Goal: Find contact information: Find contact information

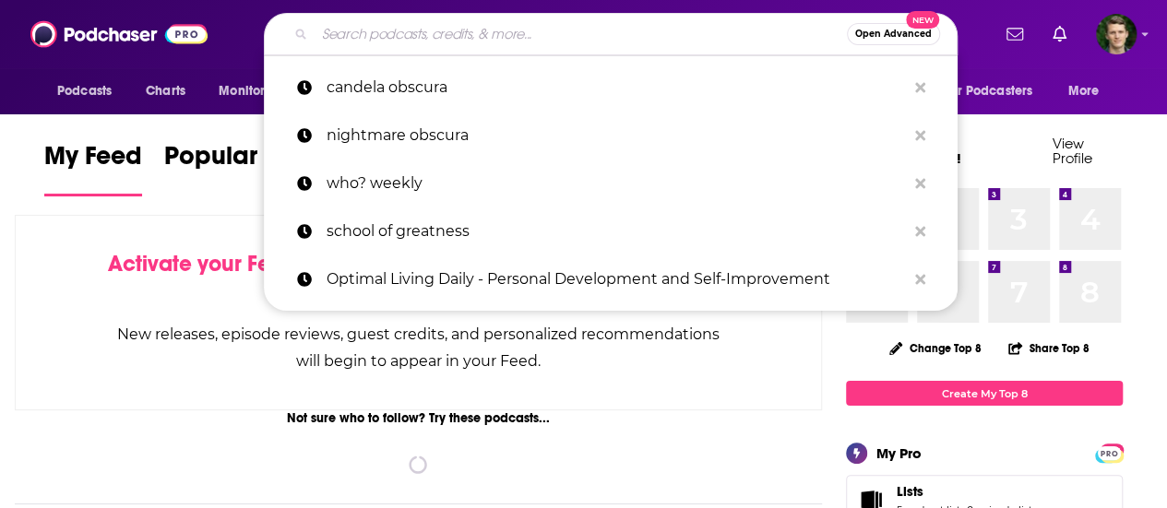
click at [497, 32] on input "Search podcasts, credits, & more..." at bounding box center [581, 34] width 532 height 30
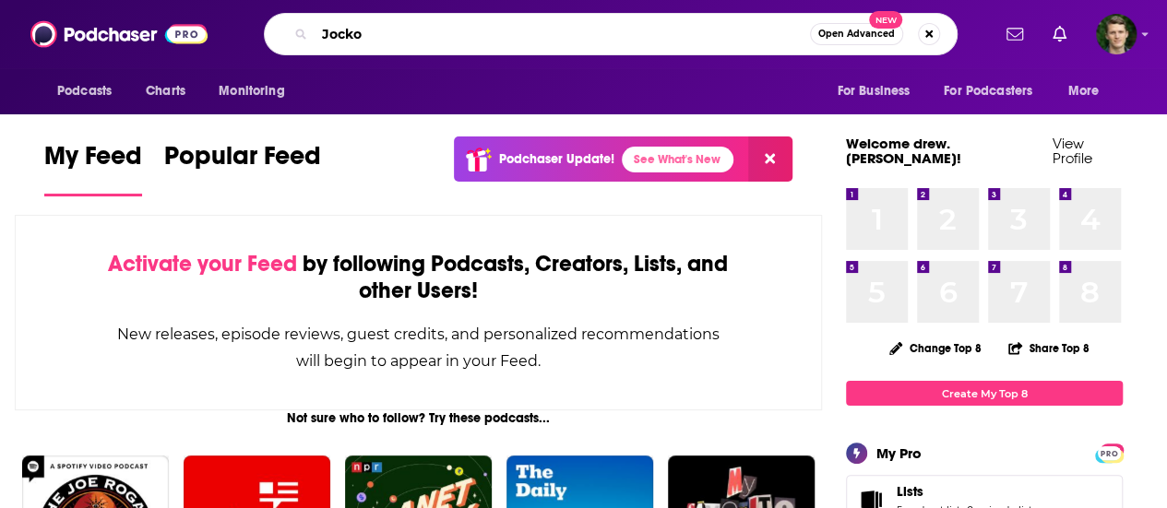
type input "Jocko"
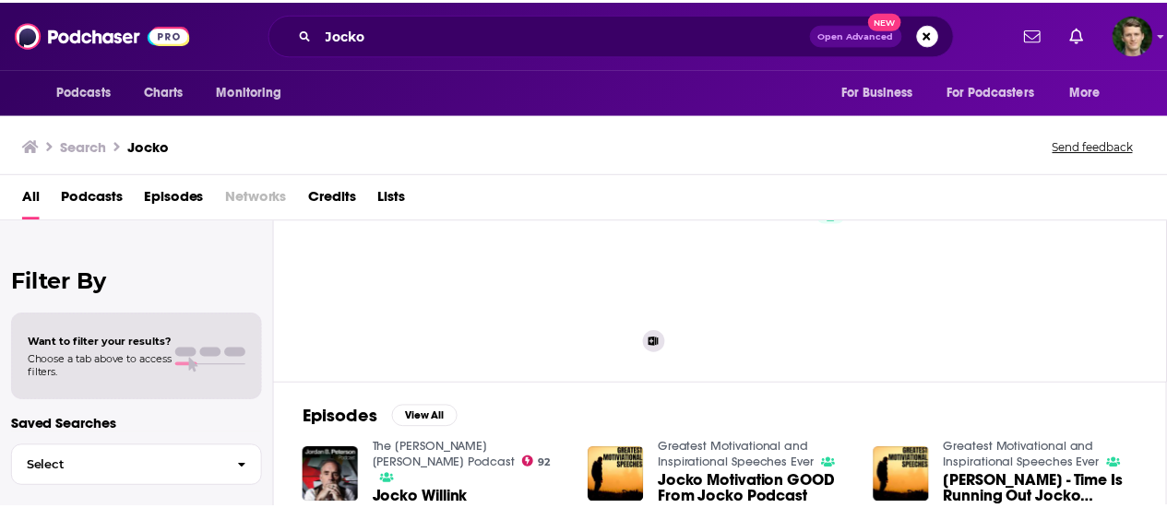
scroll to position [98, 0]
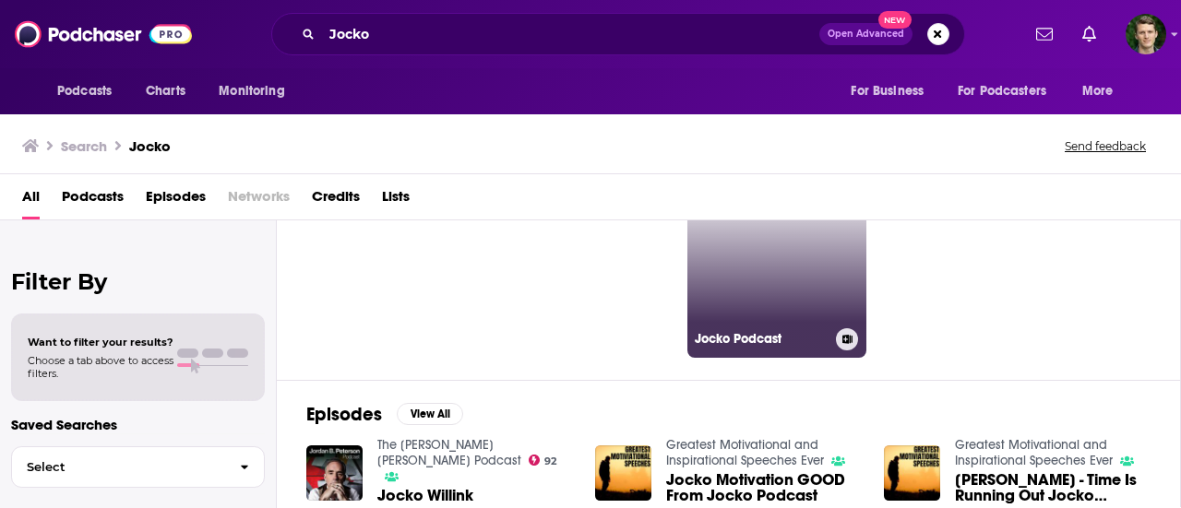
click at [765, 269] on link "89 Jocko Podcast" at bounding box center [776, 268] width 179 height 179
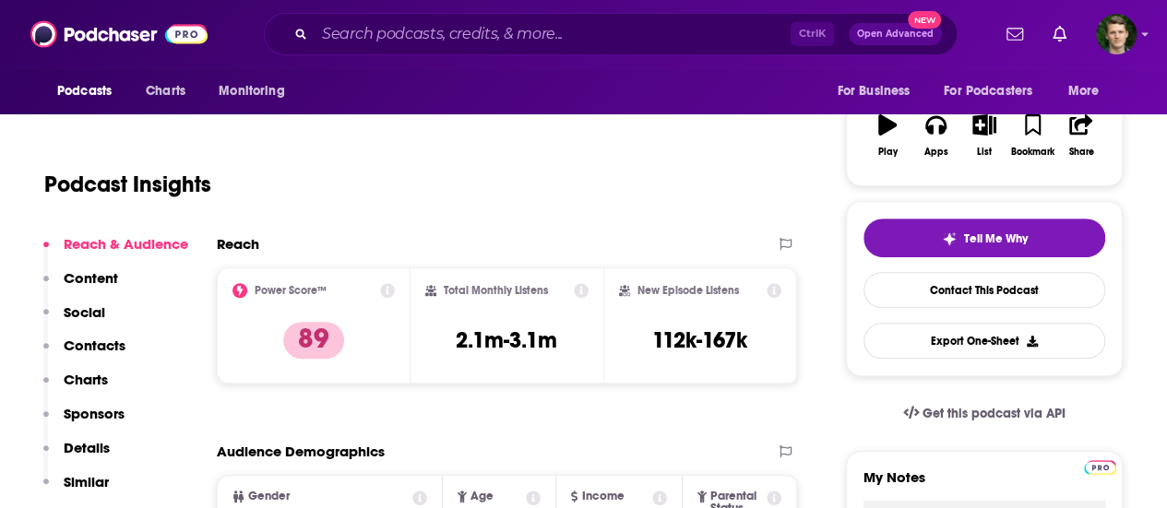
scroll to position [296, 0]
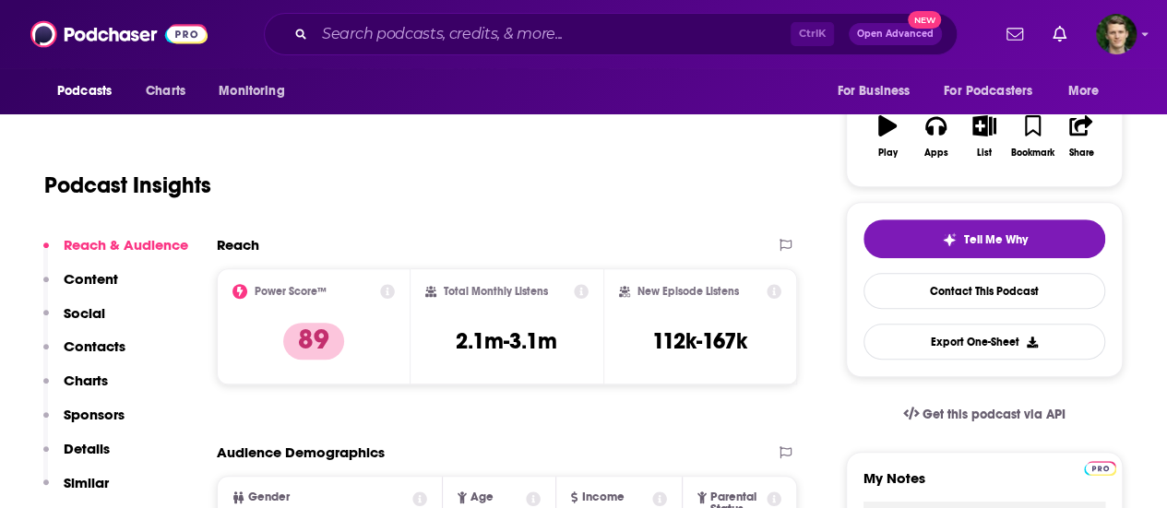
click at [124, 344] on p "Contacts" at bounding box center [95, 347] width 62 height 18
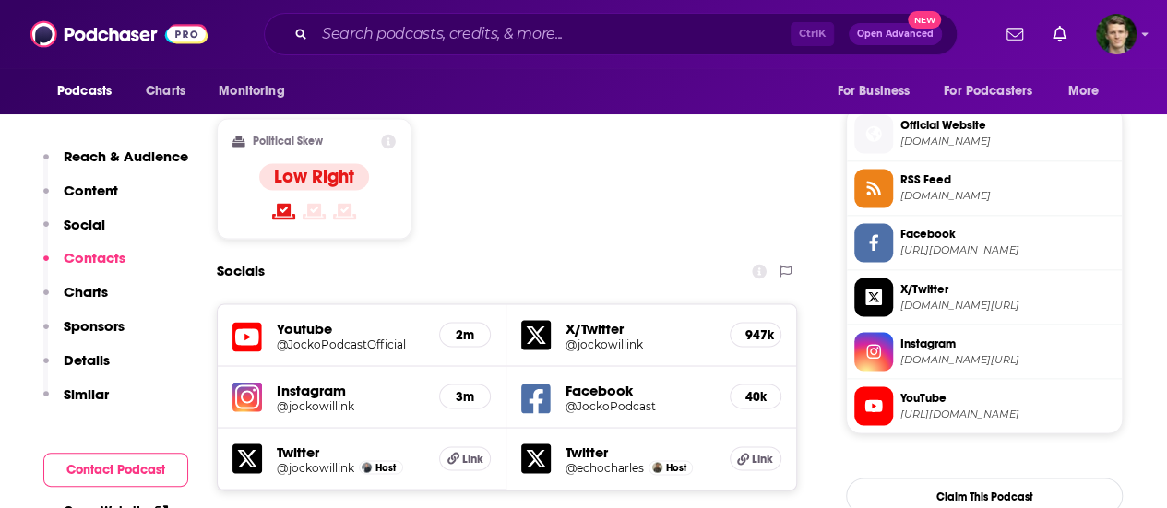
scroll to position [1458, 0]
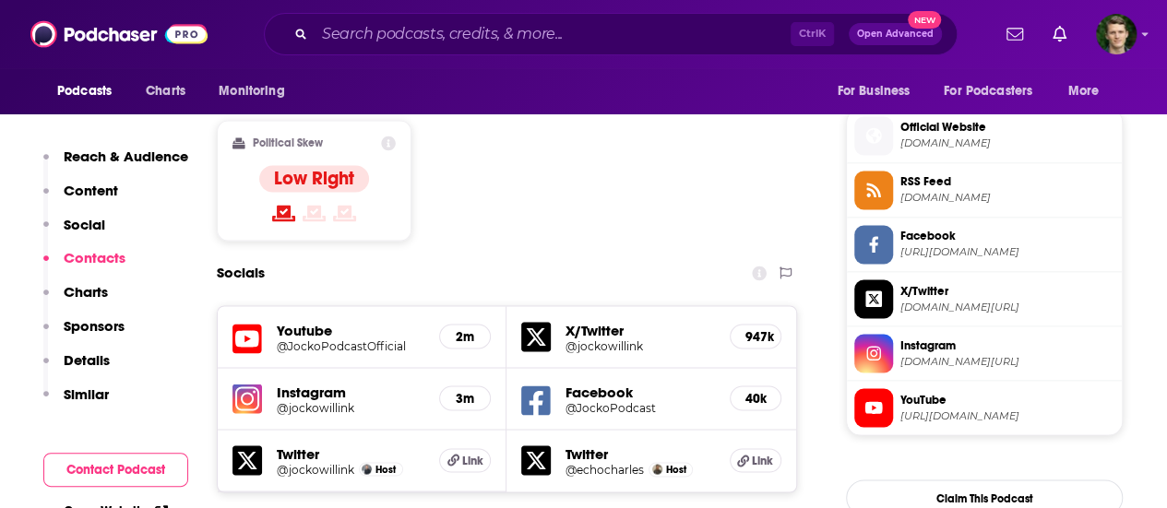
click at [297, 400] on h5 "@jockowillink" at bounding box center [351, 407] width 148 height 14
click at [703, 25] on input "Search podcasts, credits, & more..." at bounding box center [553, 34] width 476 height 30
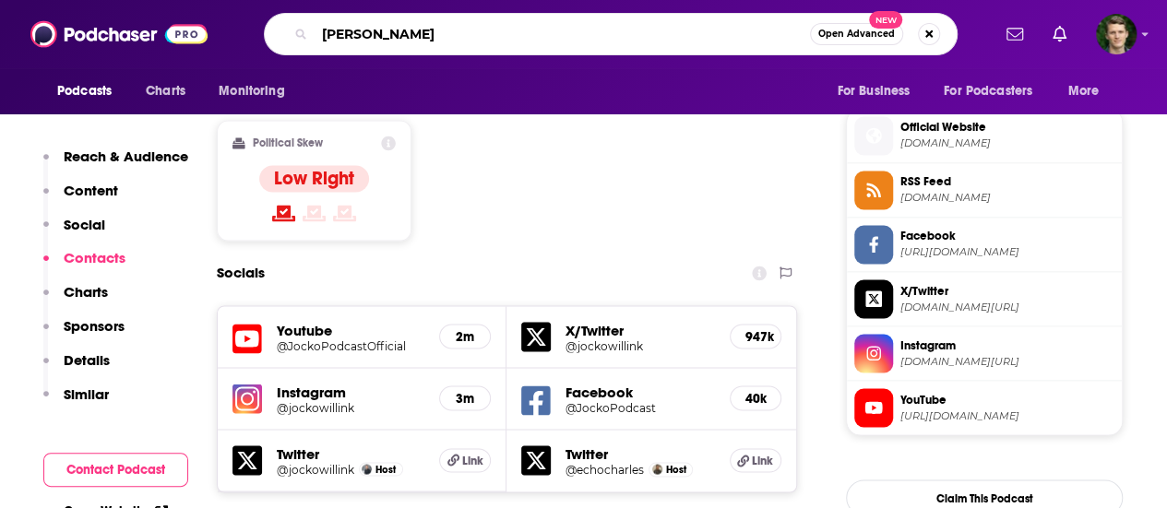
type input "Mark Divine"
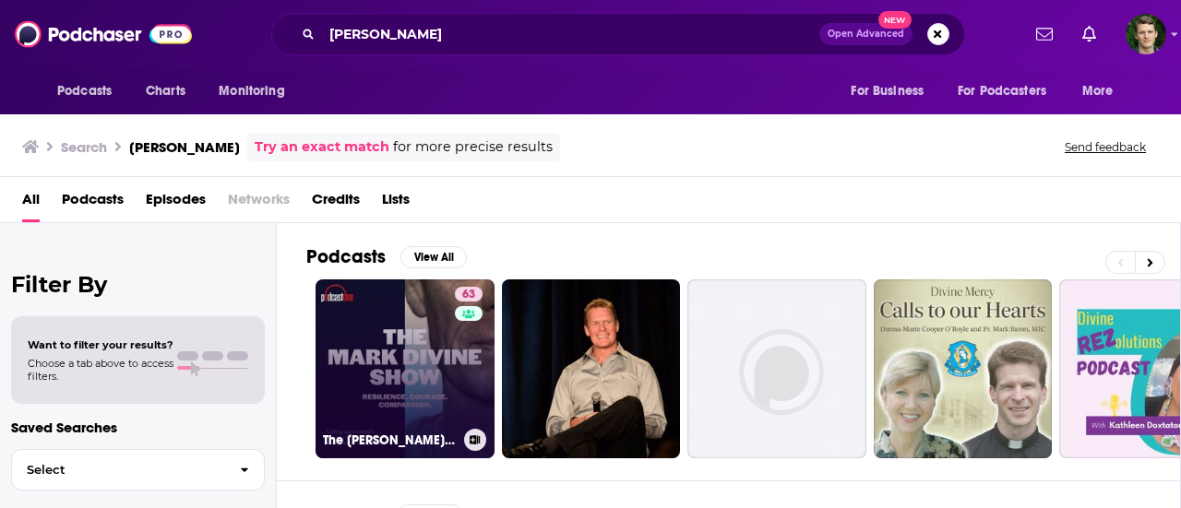
click at [400, 359] on link "63 The Mark Divine Show" at bounding box center [405, 369] width 179 height 179
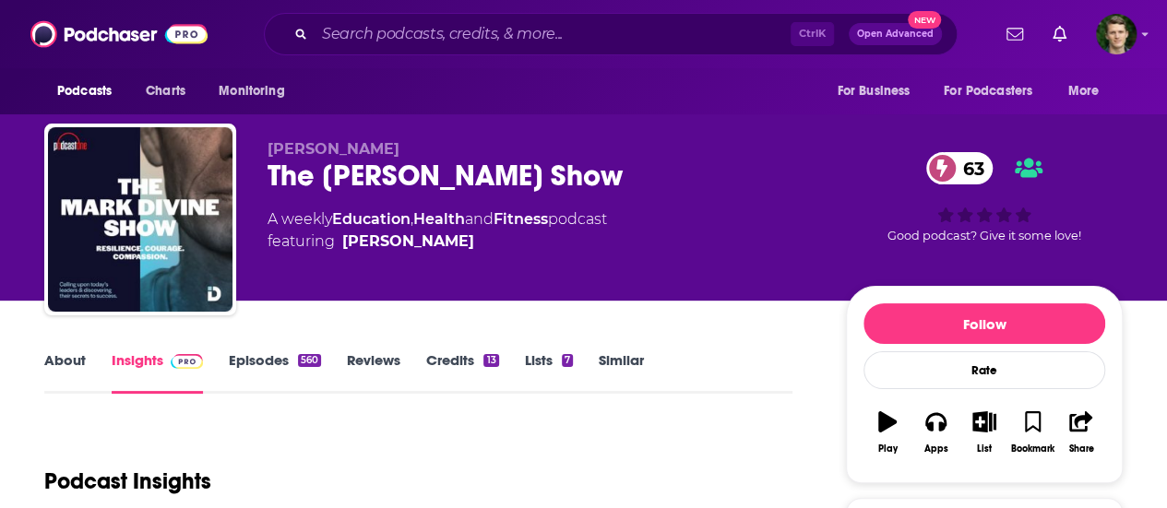
click at [52, 368] on link "About" at bounding box center [65, 373] width 42 height 42
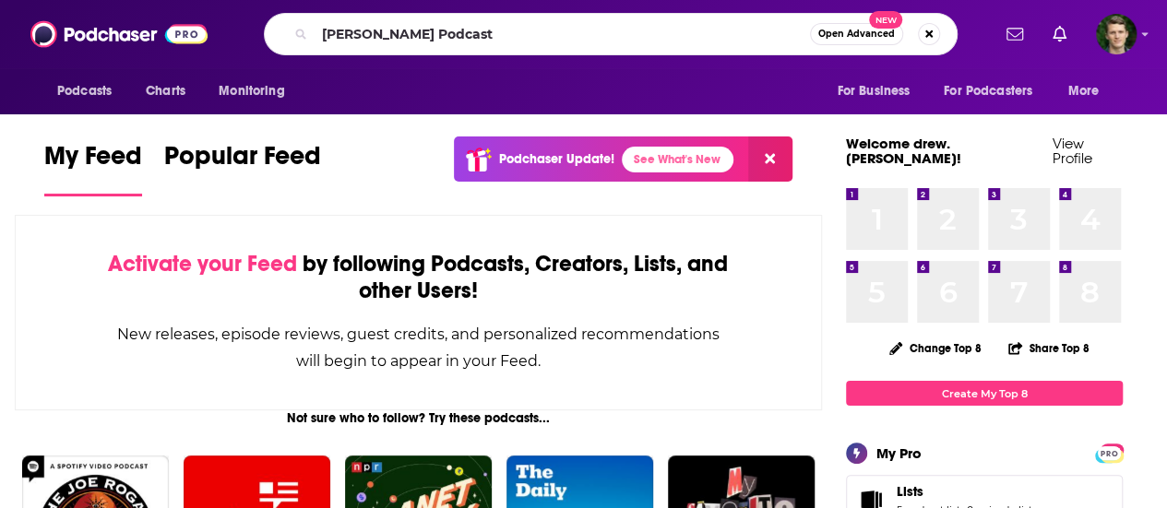
type input "[PERSON_NAME] Podcast"
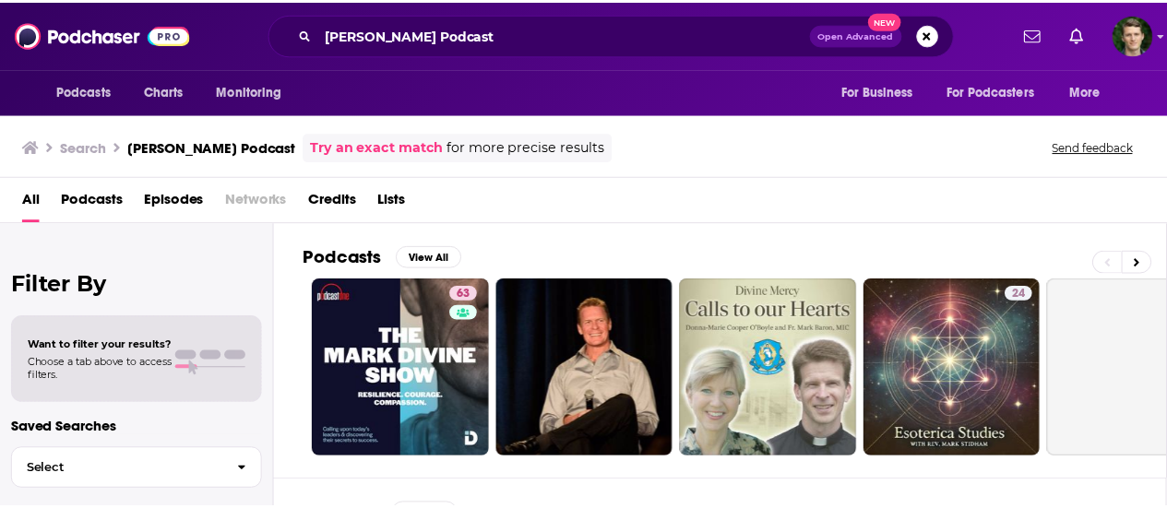
scroll to position [90, 0]
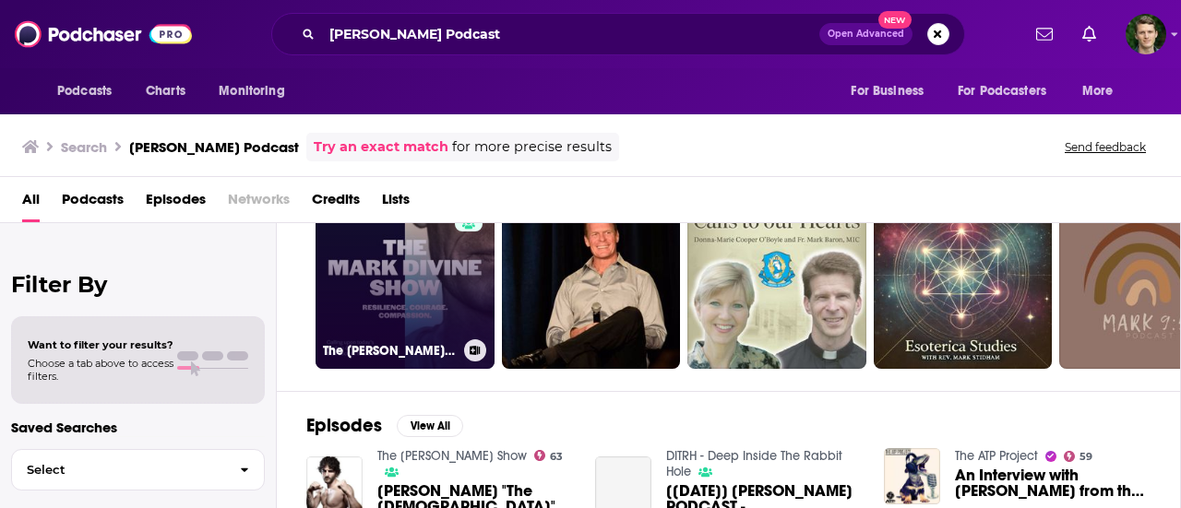
click at [461, 264] on div "63" at bounding box center [471, 268] width 32 height 142
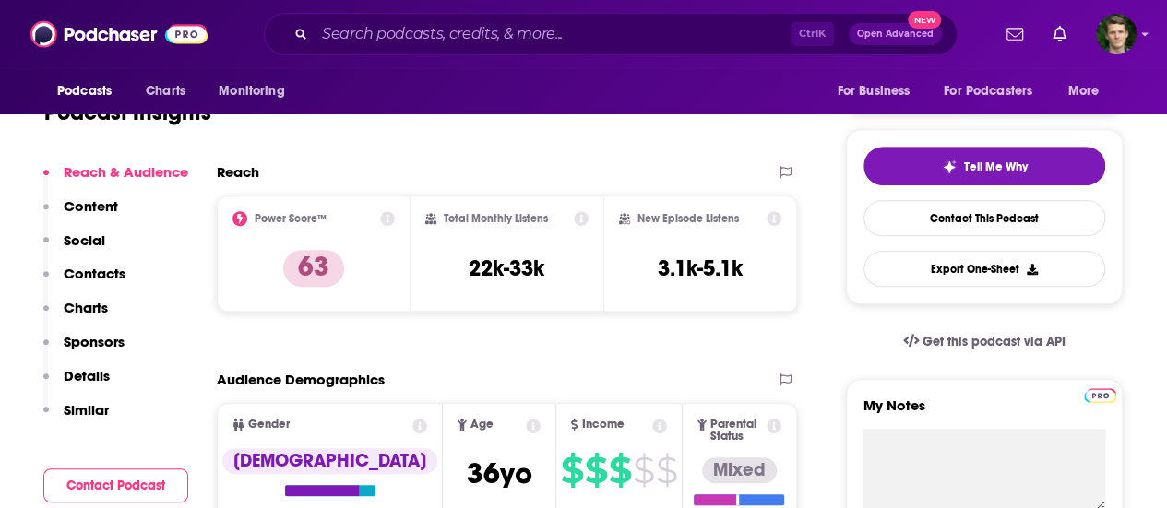
scroll to position [214, 0]
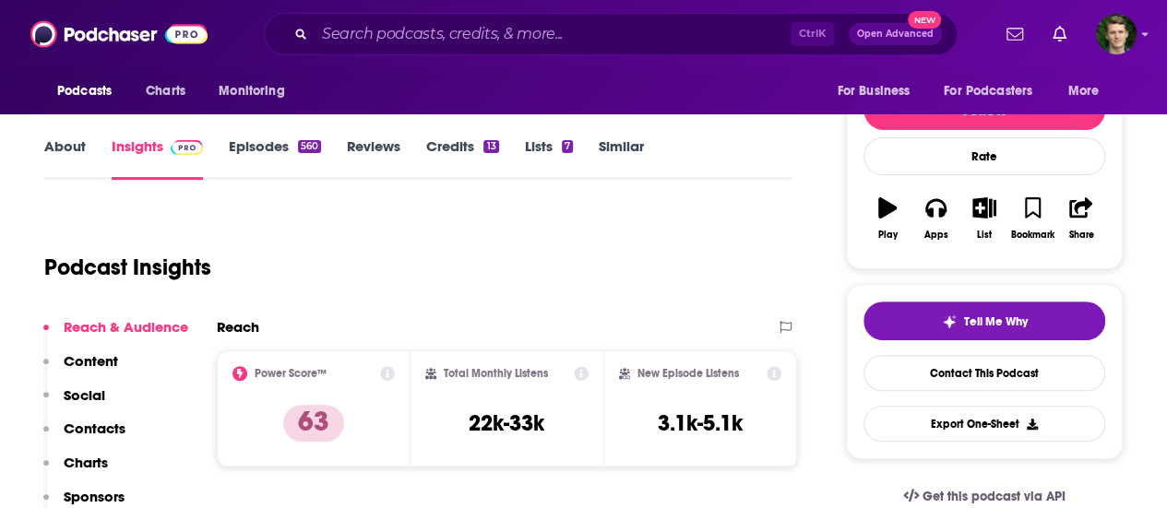
click at [113, 424] on p "Contacts" at bounding box center [95, 429] width 62 height 18
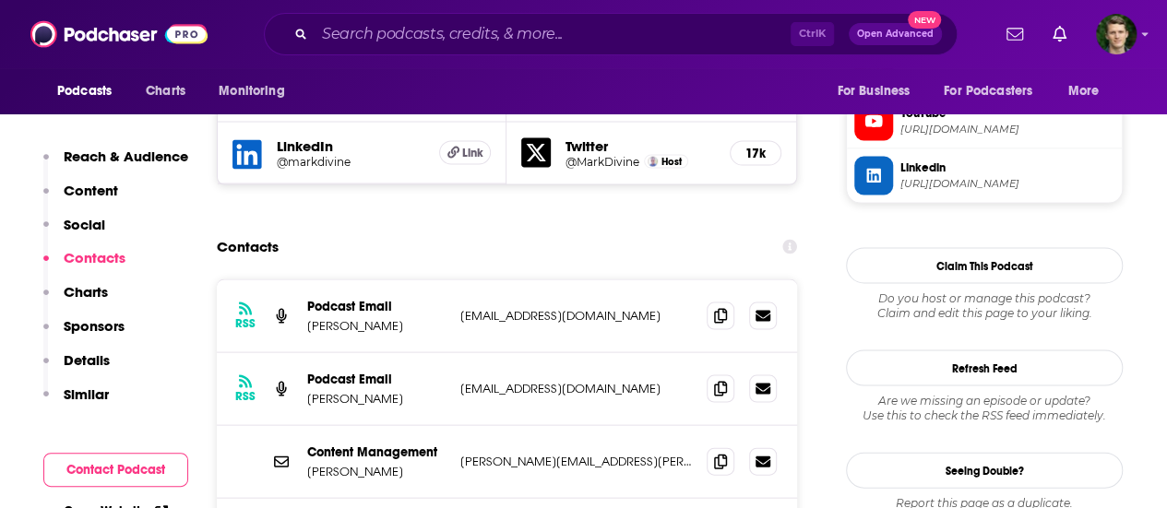
scroll to position [1744, 0]
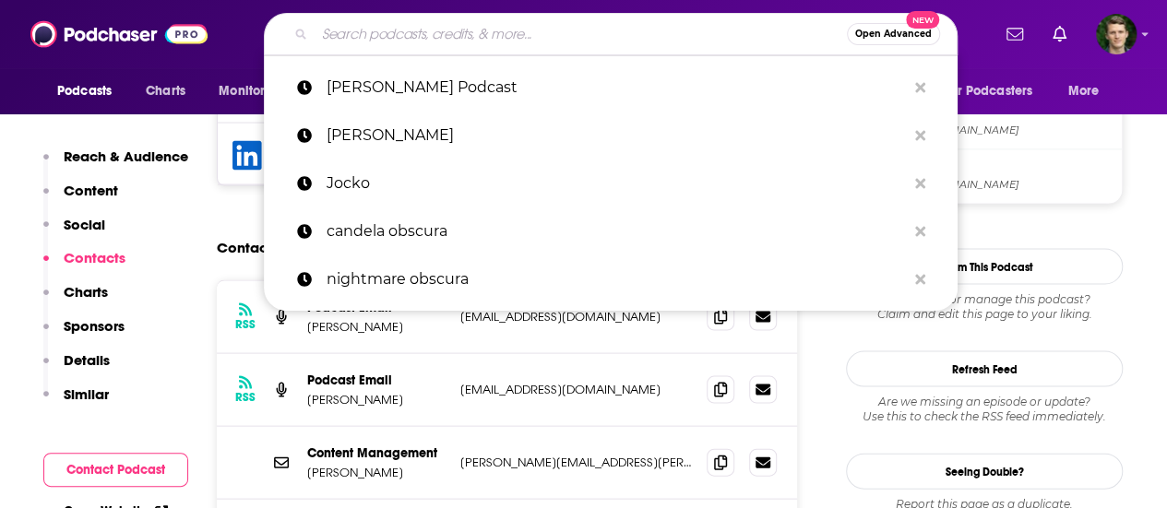
click at [437, 36] on input "Search podcasts, credits, & more..." at bounding box center [581, 34] width 532 height 30
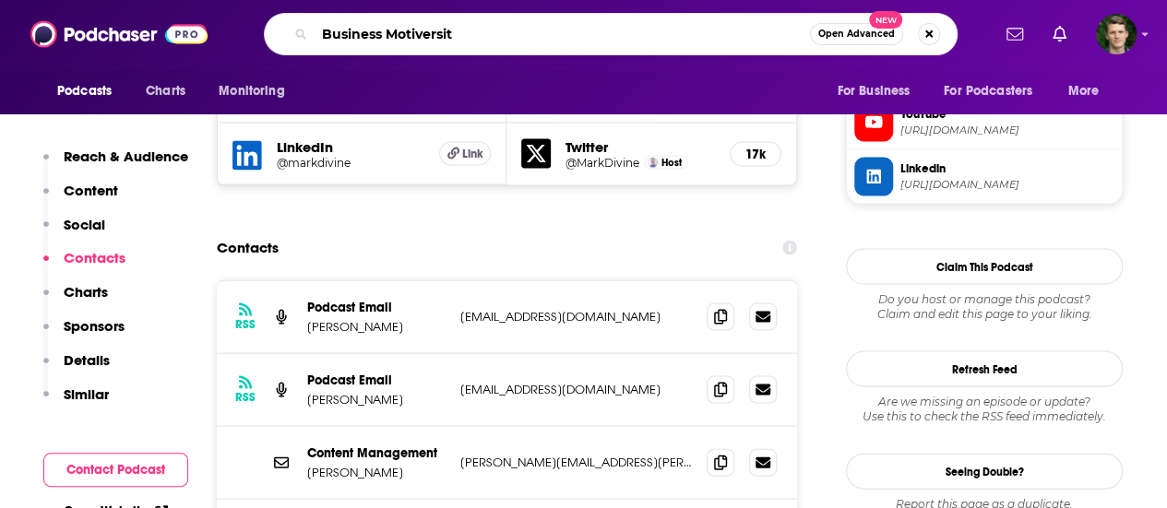
type input "Business Motiversity"
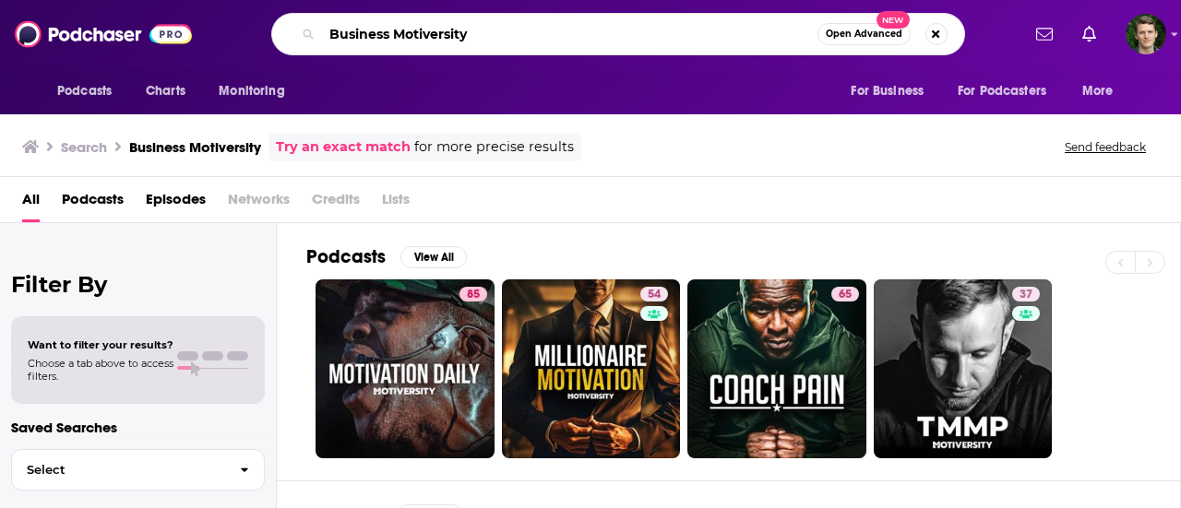
drag, startPoint x: 487, startPoint y: 40, endPoint x: 315, endPoint y: 29, distance: 172.9
click at [315, 29] on div "Business Motiversity Open Advanced New" at bounding box center [618, 34] width 694 height 42
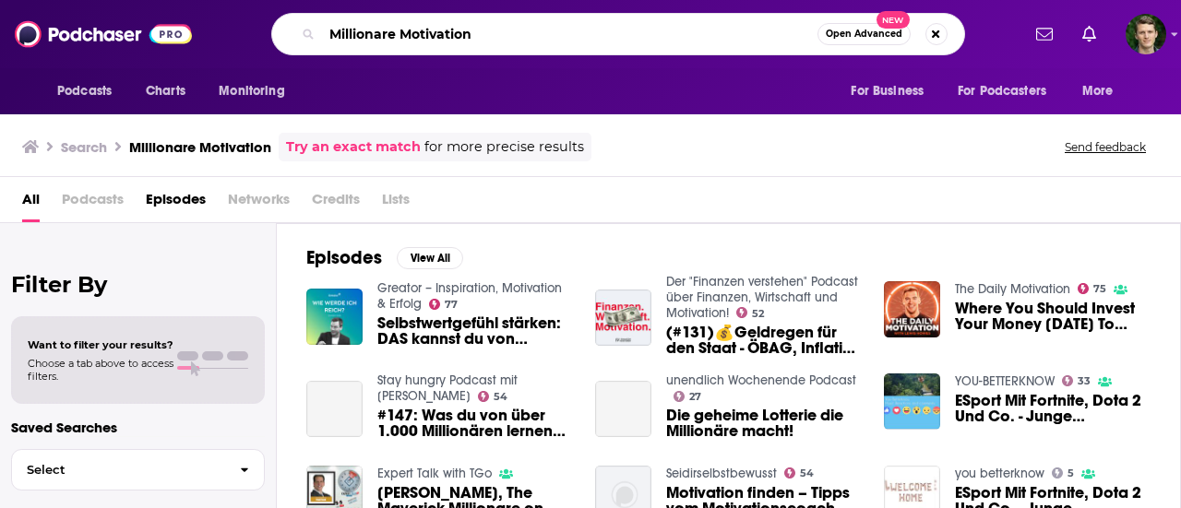
click at [492, 42] on input "Millionare Motivation" at bounding box center [570, 34] width 496 height 30
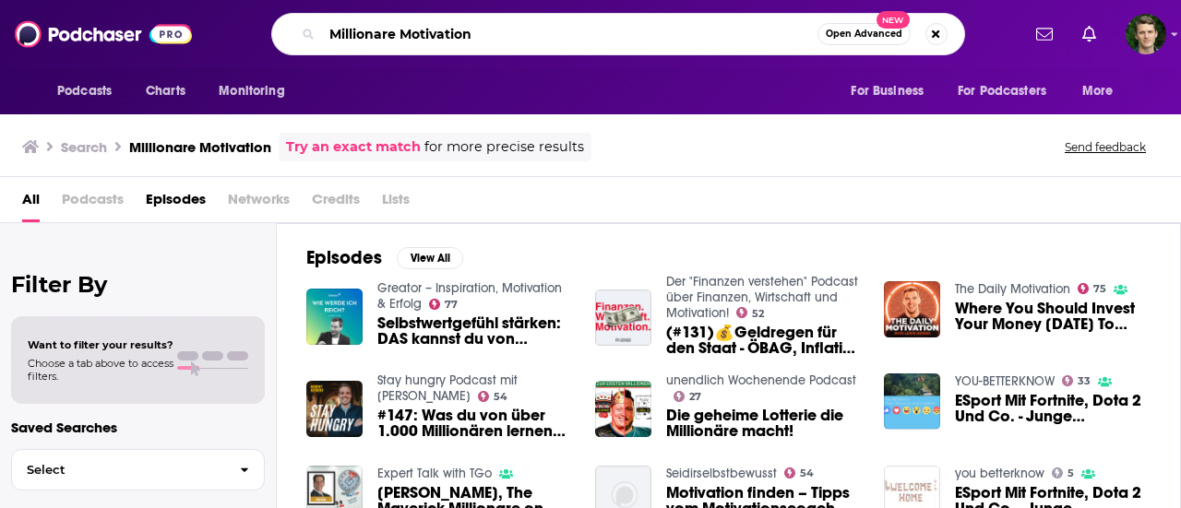
click at [378, 30] on input "Millionare Motivation" at bounding box center [570, 34] width 496 height 30
type input "Millionaire Motivation"
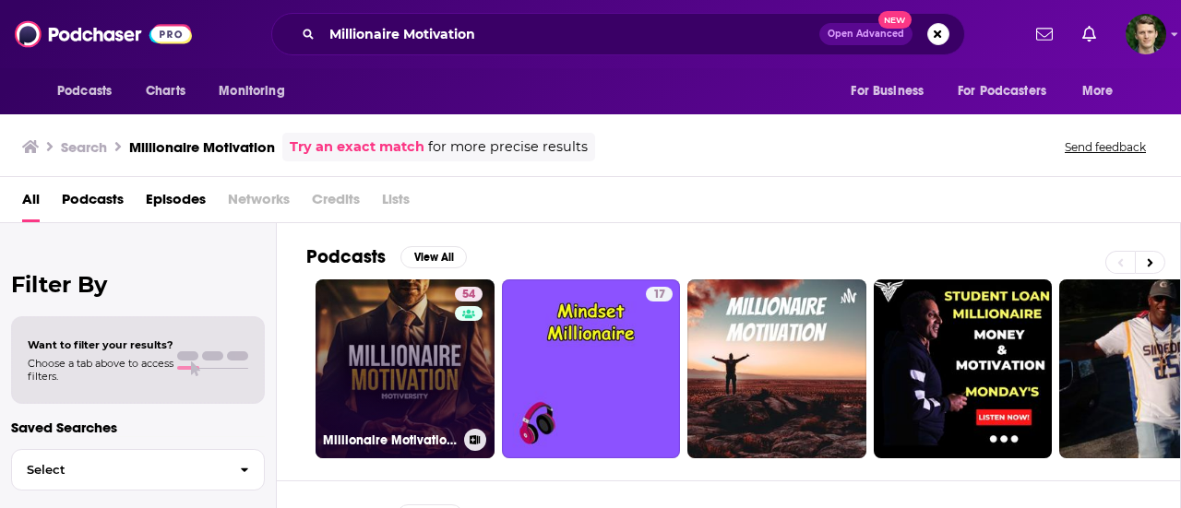
click at [399, 361] on link "54 Millionaire Motivation by Motiversity" at bounding box center [405, 369] width 179 height 179
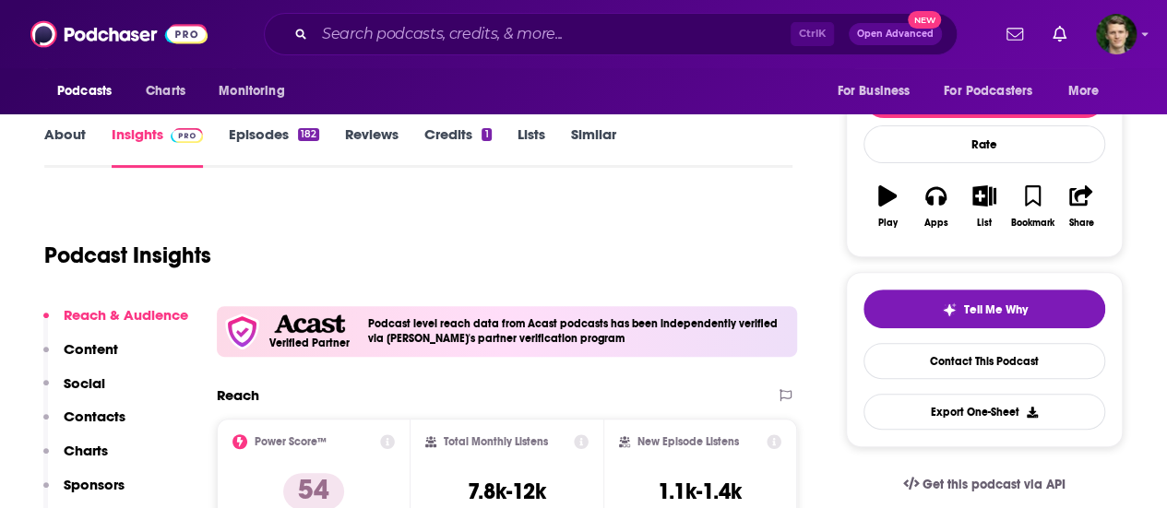
scroll to position [291, 0]
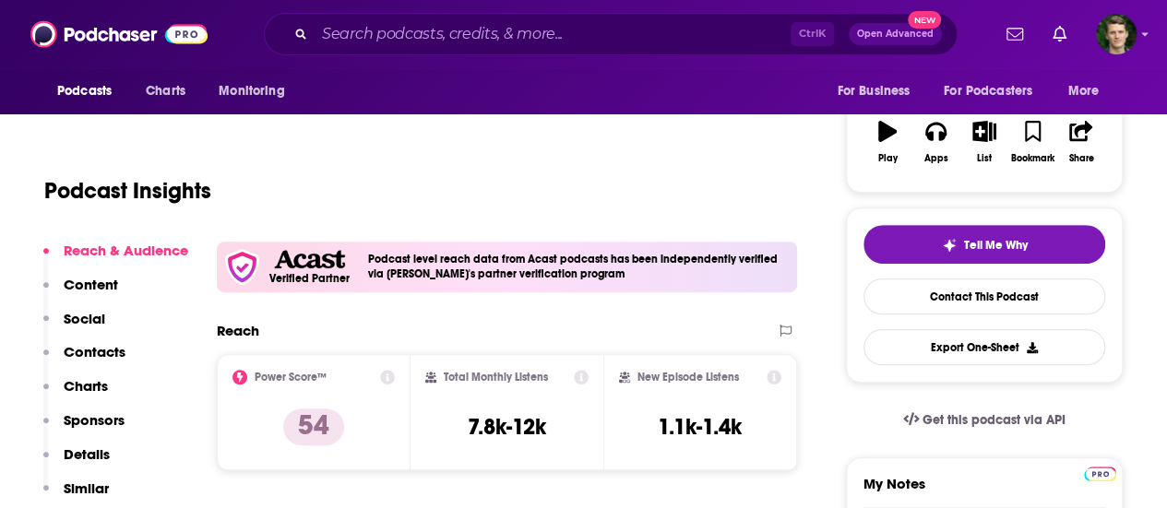
click at [101, 353] on p "Contacts" at bounding box center [95, 352] width 62 height 18
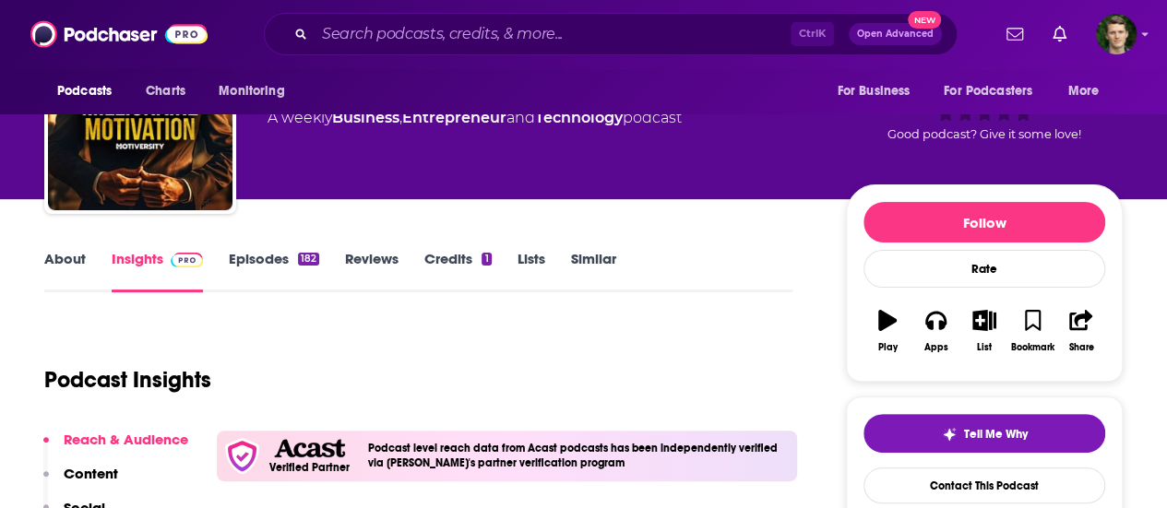
scroll to position [101, 0]
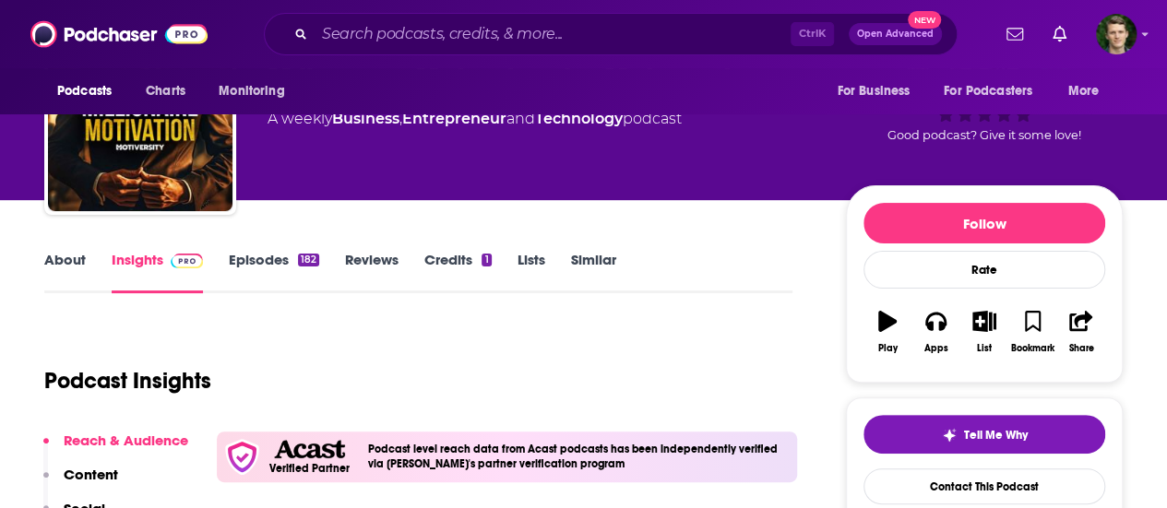
click at [61, 256] on link "About" at bounding box center [65, 272] width 42 height 42
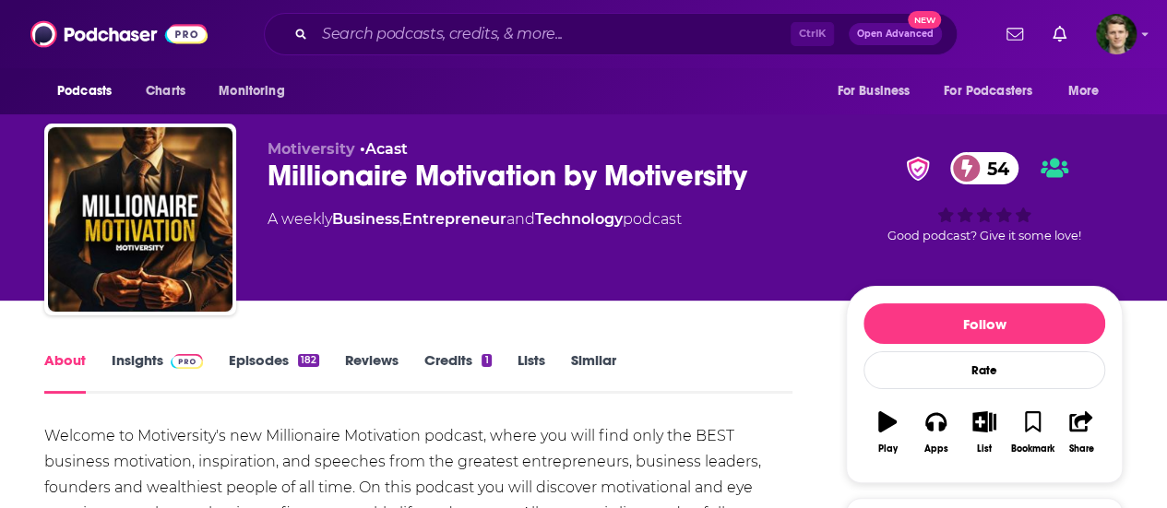
click at [271, 373] on link "Episodes 182" at bounding box center [274, 373] width 90 height 42
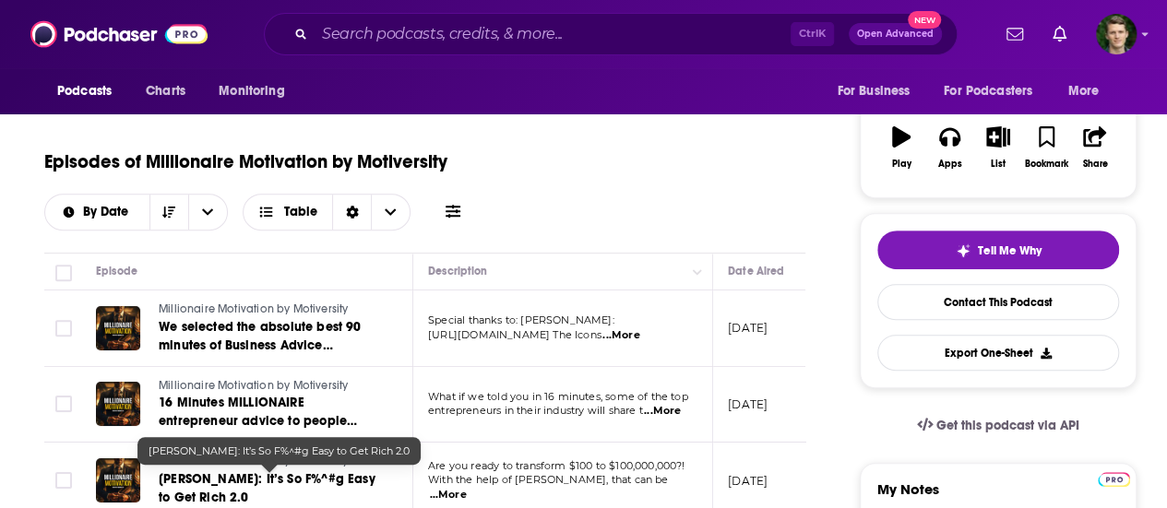
scroll to position [400, 0]
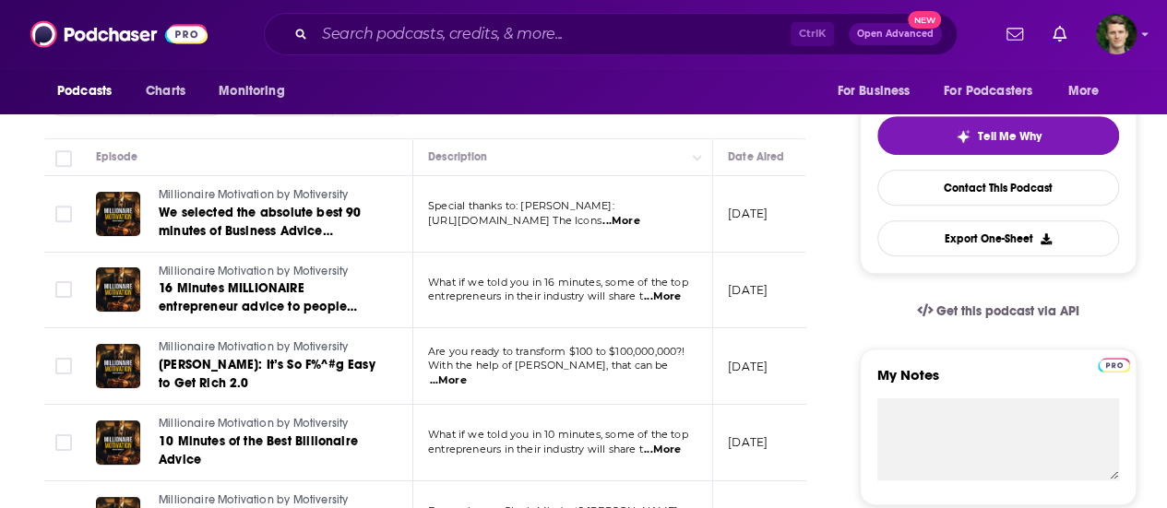
click at [639, 214] on span "...More" at bounding box center [621, 221] width 37 height 15
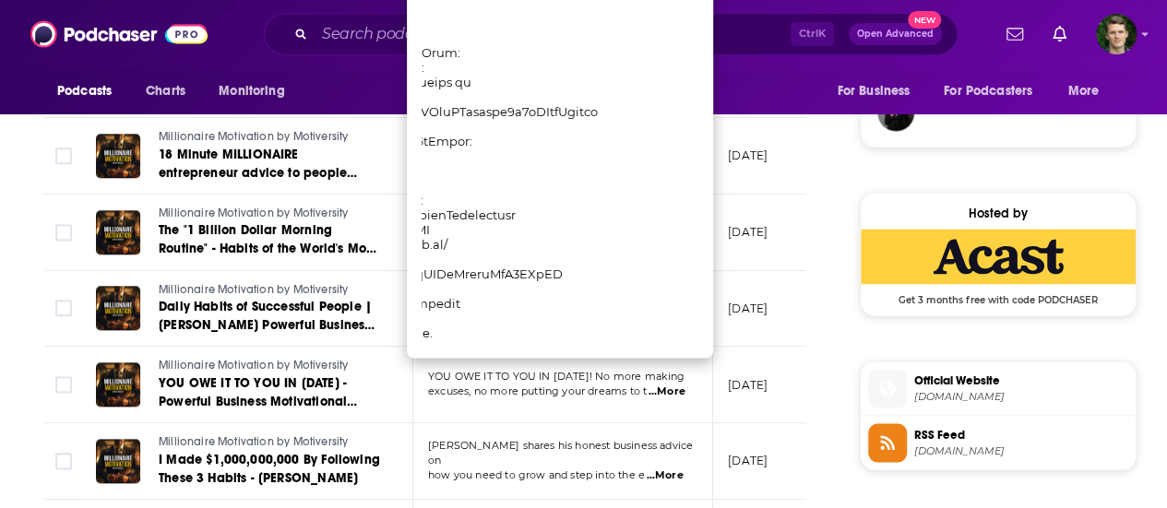
scroll to position [0, 233]
click at [773, 245] on td "June 24, 2025" at bounding box center [773, 233] width 120 height 77
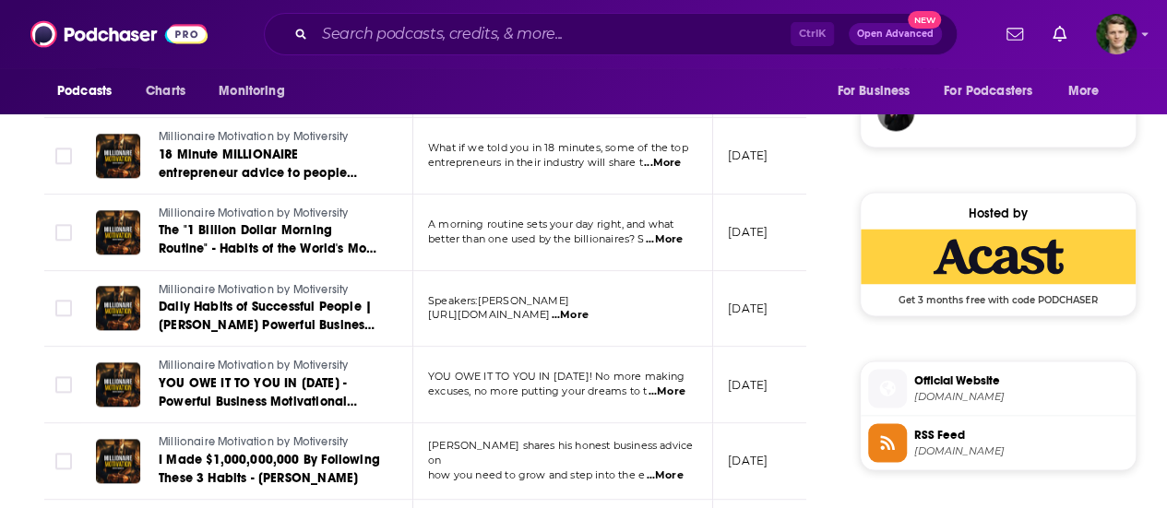
click at [672, 235] on span "...More" at bounding box center [664, 240] width 37 height 15
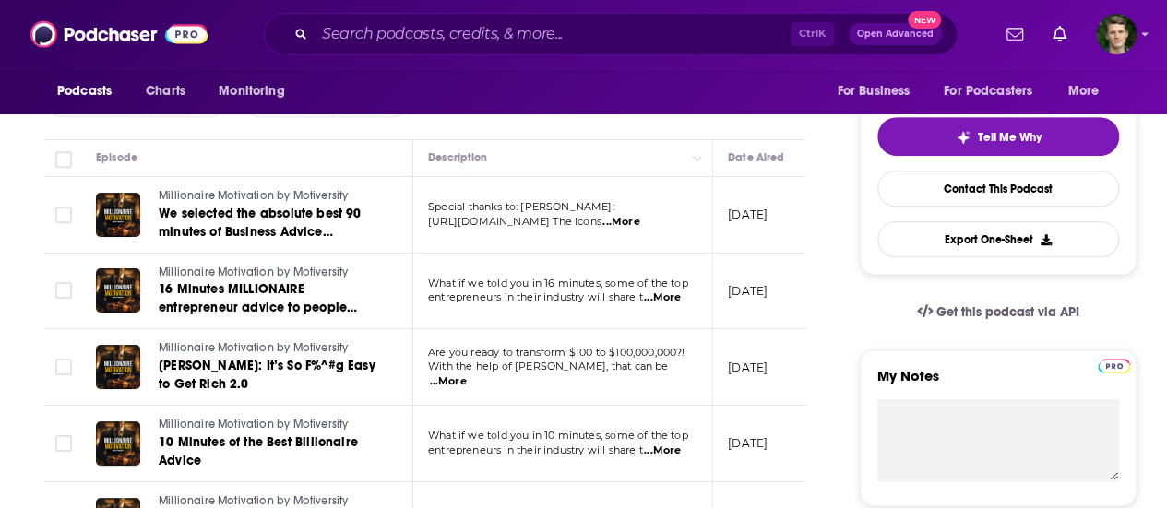
scroll to position [400, 0]
click at [678, 296] on span "...More" at bounding box center [662, 297] width 37 height 15
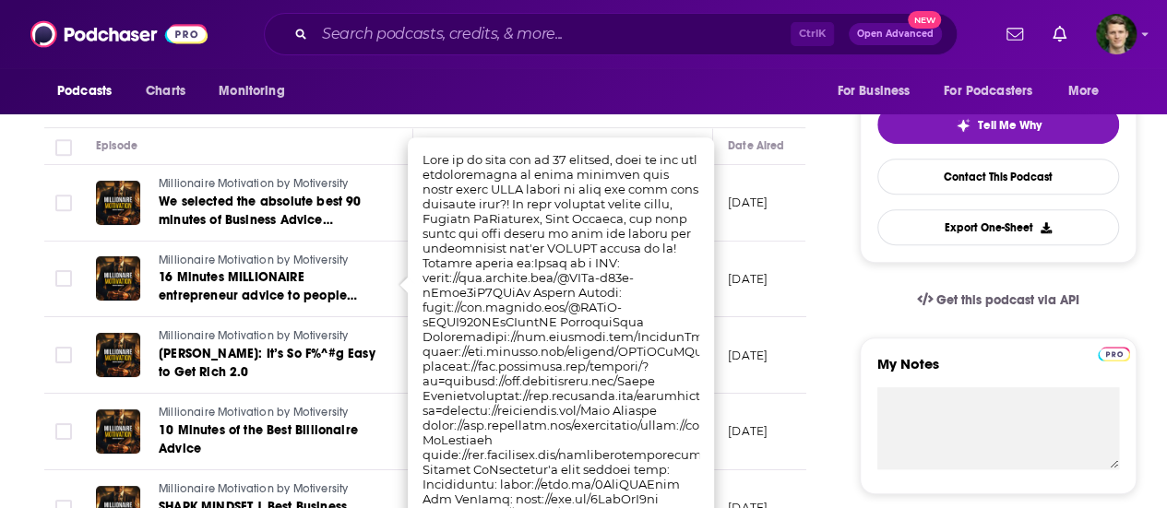
scroll to position [424, 0]
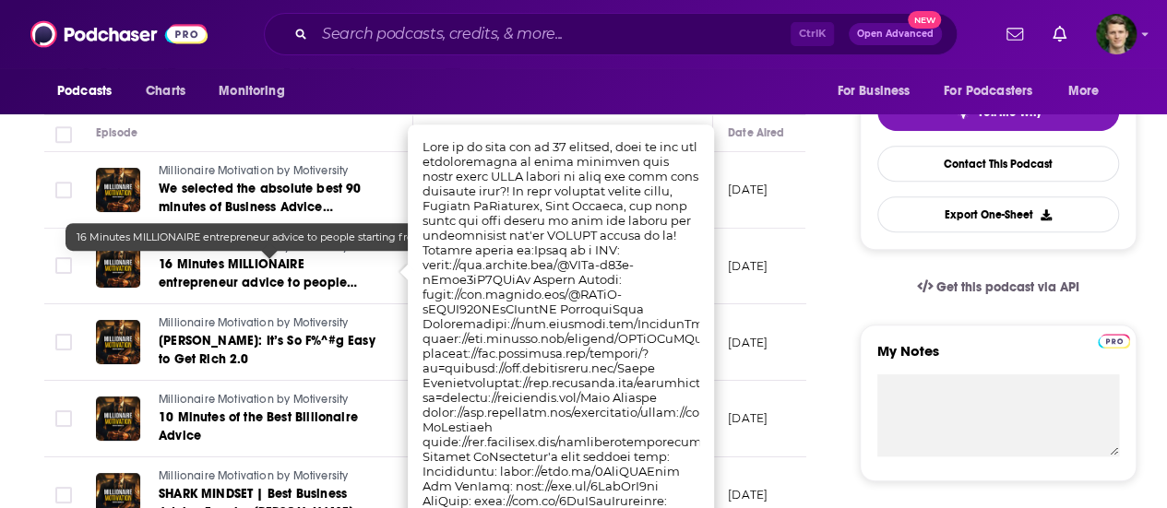
click at [352, 250] on link "Millionaire Motivation by Motiversity" at bounding box center [269, 248] width 221 height 17
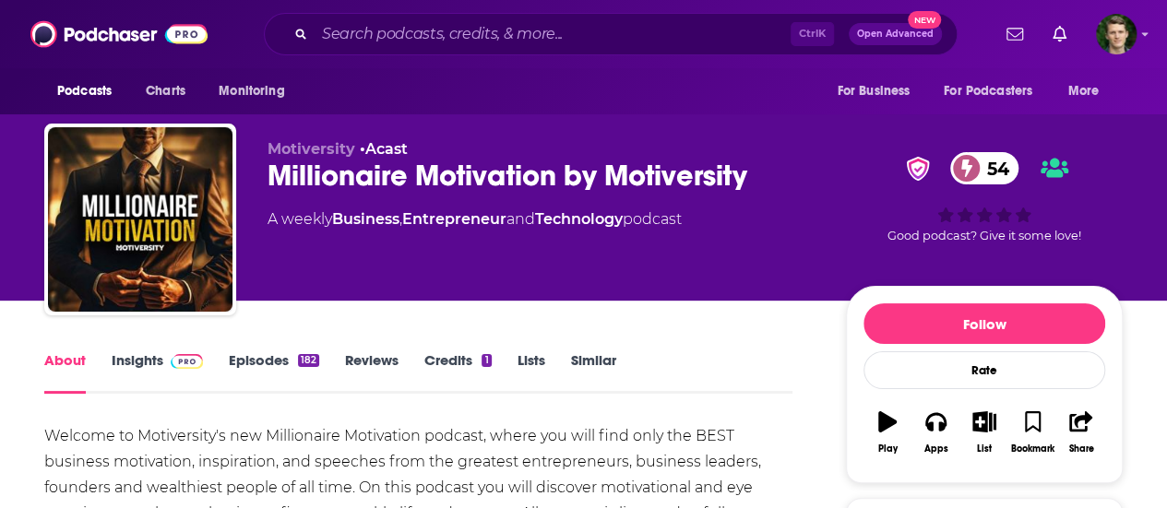
click at [299, 363] on div "182" at bounding box center [308, 360] width 21 height 13
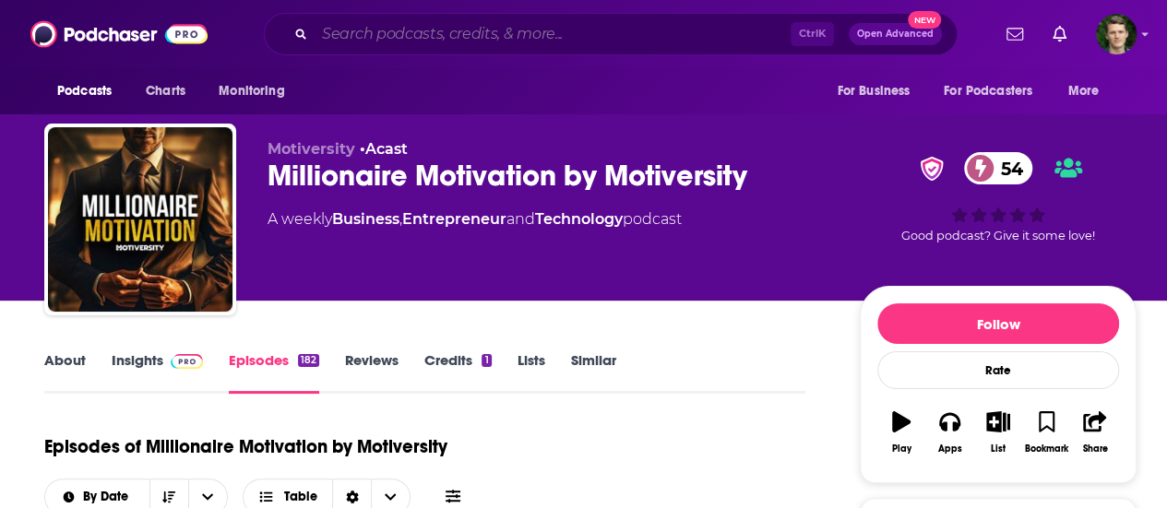
click at [461, 27] on input "Search podcasts, credits, & more..." at bounding box center [553, 34] width 476 height 30
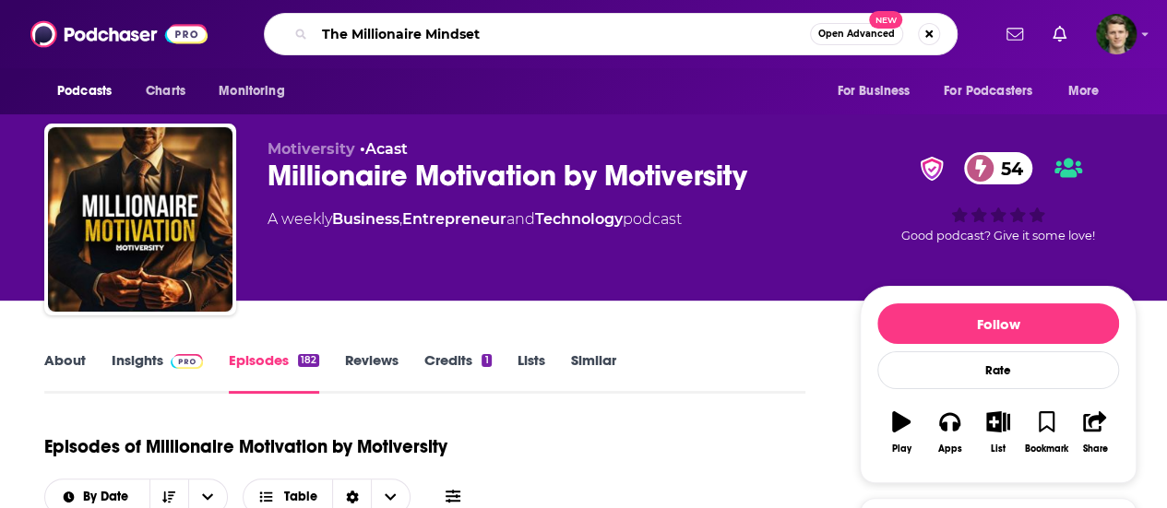
type input "The Millionaire Mindsets"
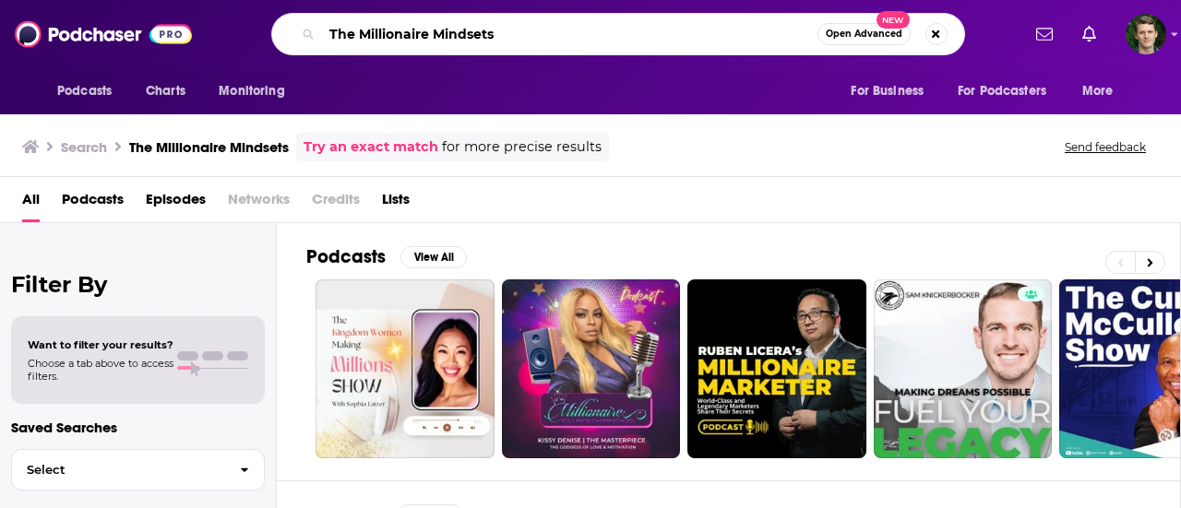
click at [520, 36] on input "The Millionaire Mindsets" at bounding box center [570, 34] width 496 height 30
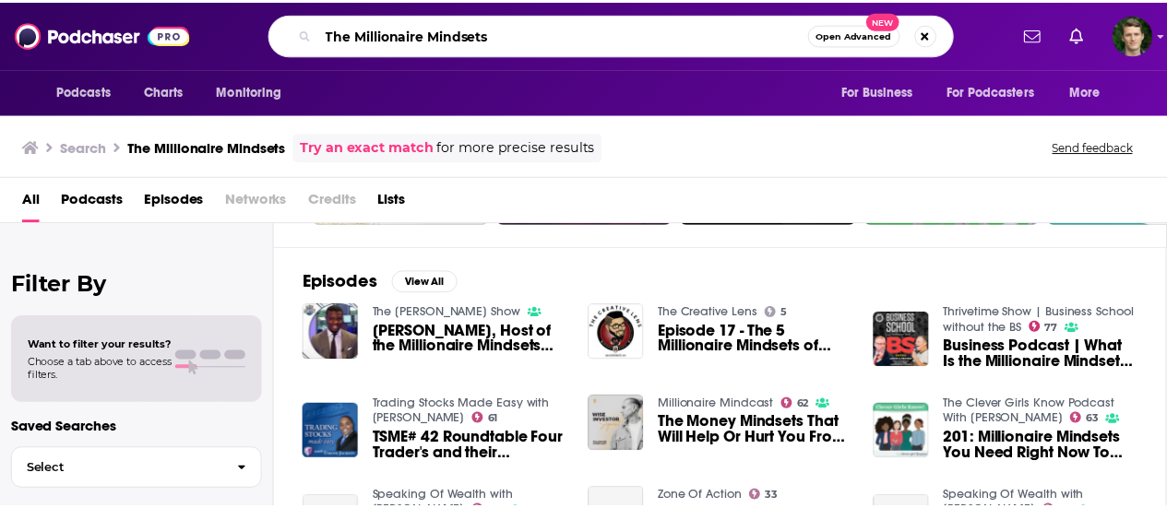
scroll to position [236, 0]
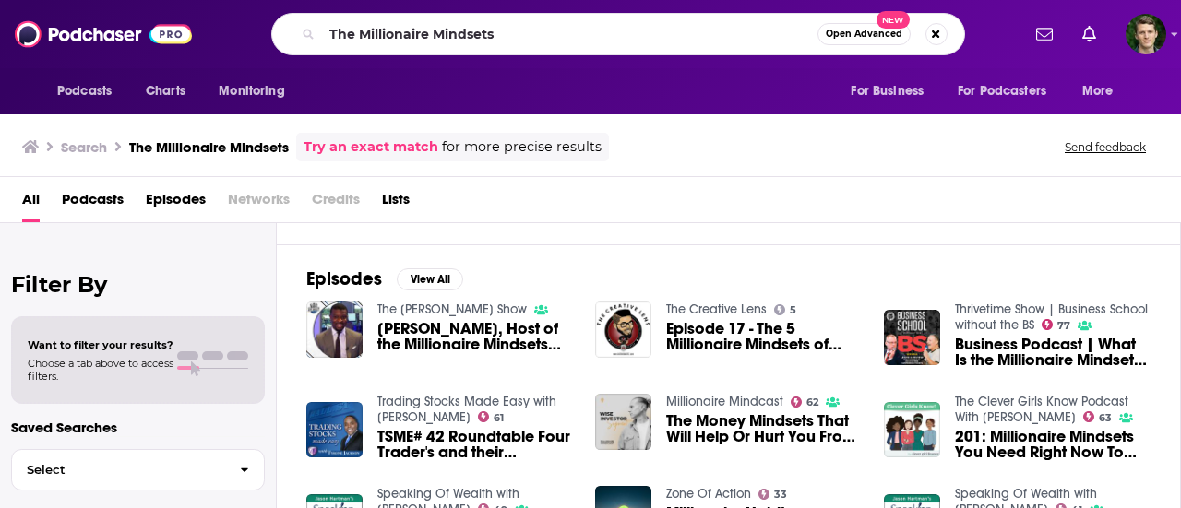
click at [487, 333] on span "Xavier Miller, Host of the Millionaire Mindsets Podcast | The Jeff Crilley Show" at bounding box center [475, 336] width 196 height 31
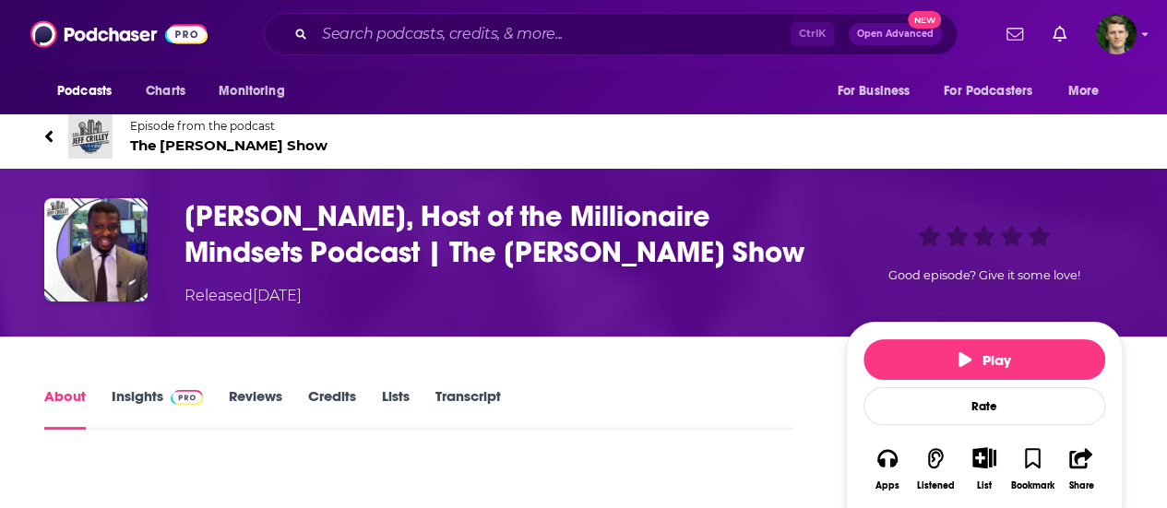
scroll to position [19, 0]
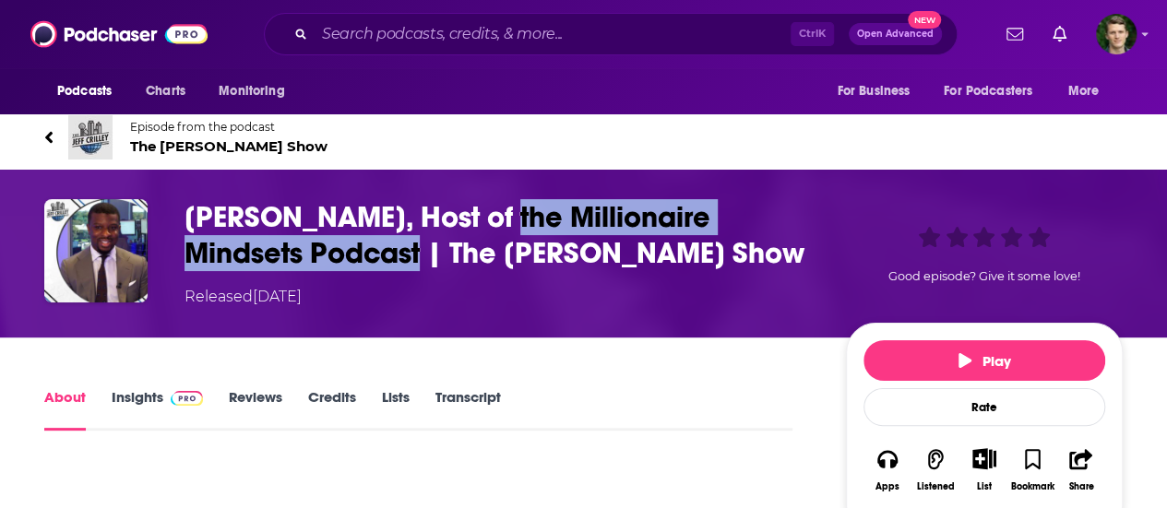
drag, startPoint x: 464, startPoint y: 216, endPoint x: 292, endPoint y: 267, distance: 179.9
click at [292, 267] on h1 "Xavier Miller, Host of the Millionaire Mindsets Podcast | The Jeff Crilley Show" at bounding box center [501, 235] width 632 height 72
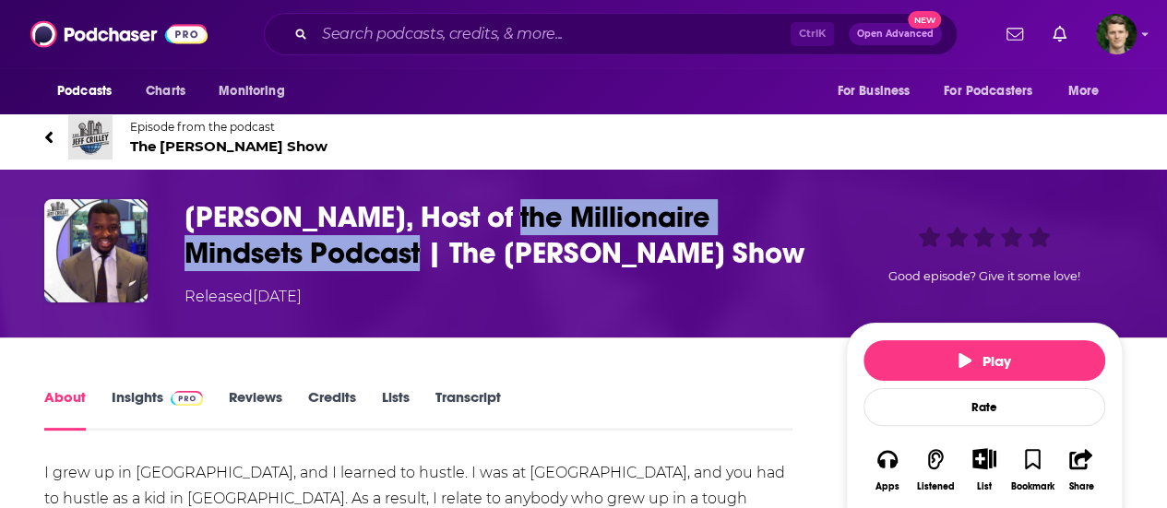
copy h1 "the Millionaire Mindsets Podcast"
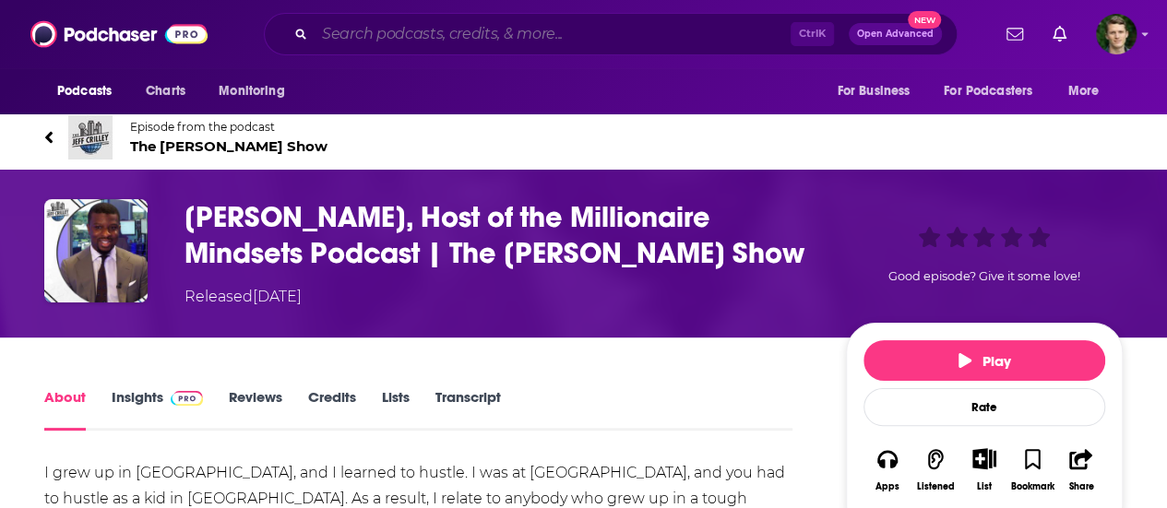
click at [467, 37] on input "Search podcasts, credits, & more..." at bounding box center [553, 34] width 476 height 30
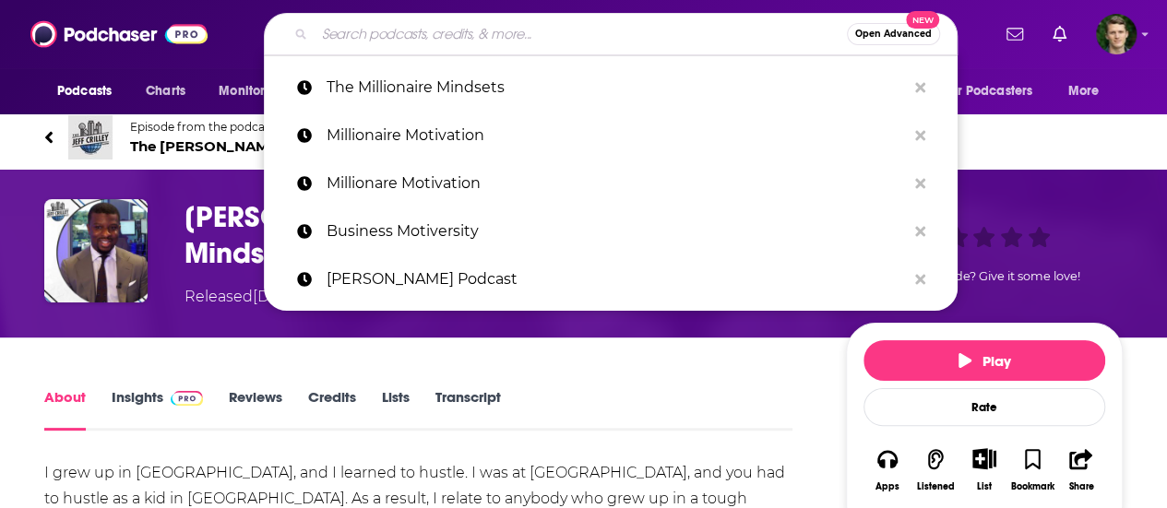
paste input "the Millionaire Mindsets Podcast"
type input "the Millionaire Mindsets Podcast"
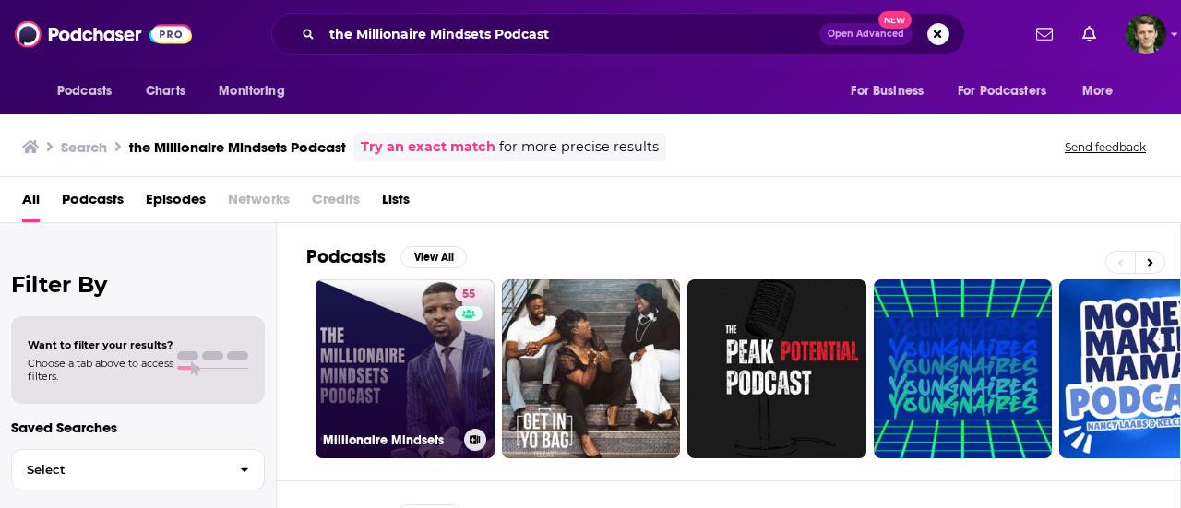
click at [434, 342] on link "55 Millionaire Mindsets" at bounding box center [405, 369] width 179 height 179
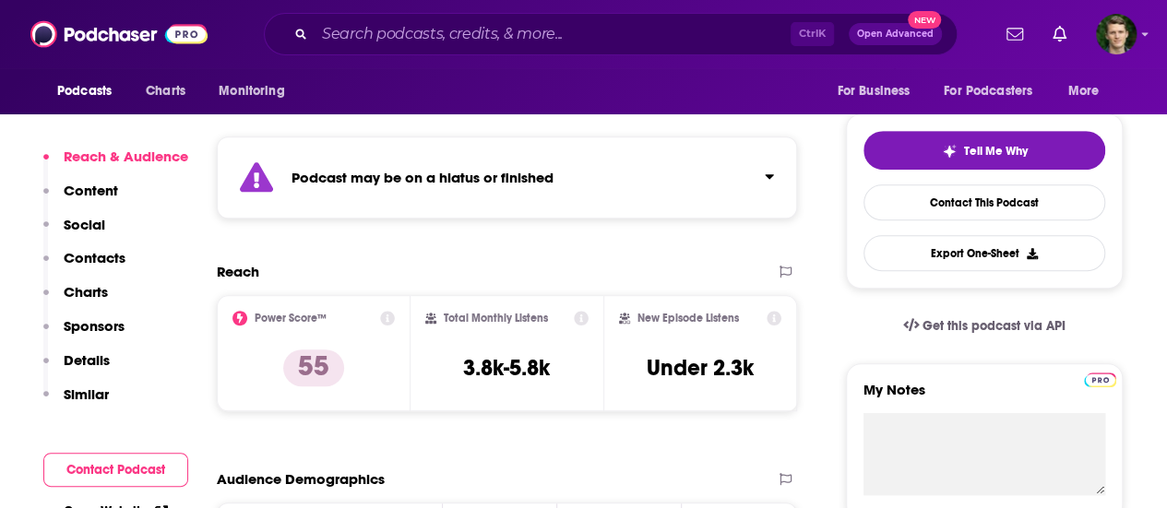
scroll to position [386, 0]
click at [101, 390] on p "Similar" at bounding box center [86, 395] width 45 height 18
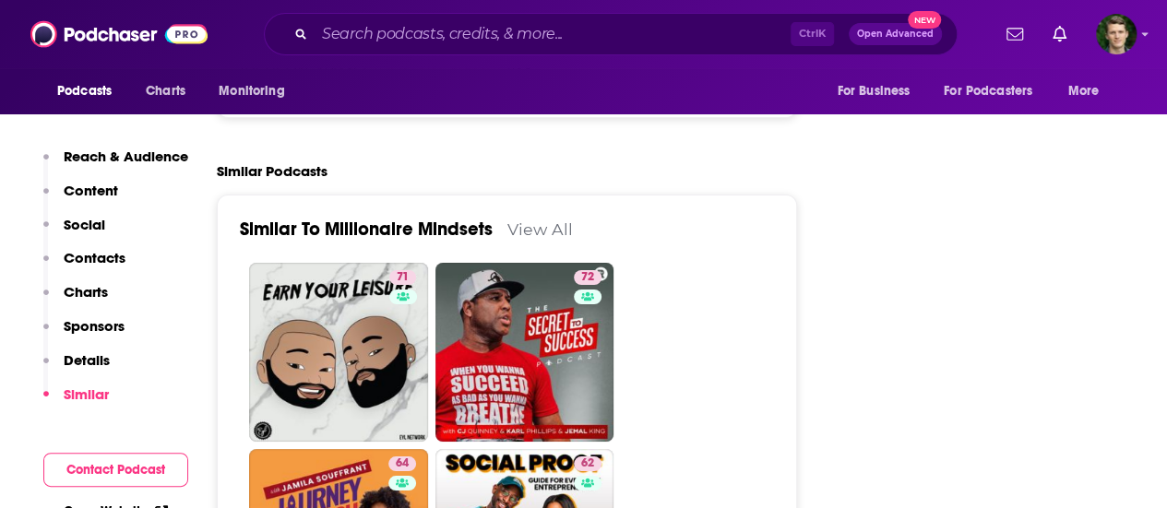
scroll to position [3309, 0]
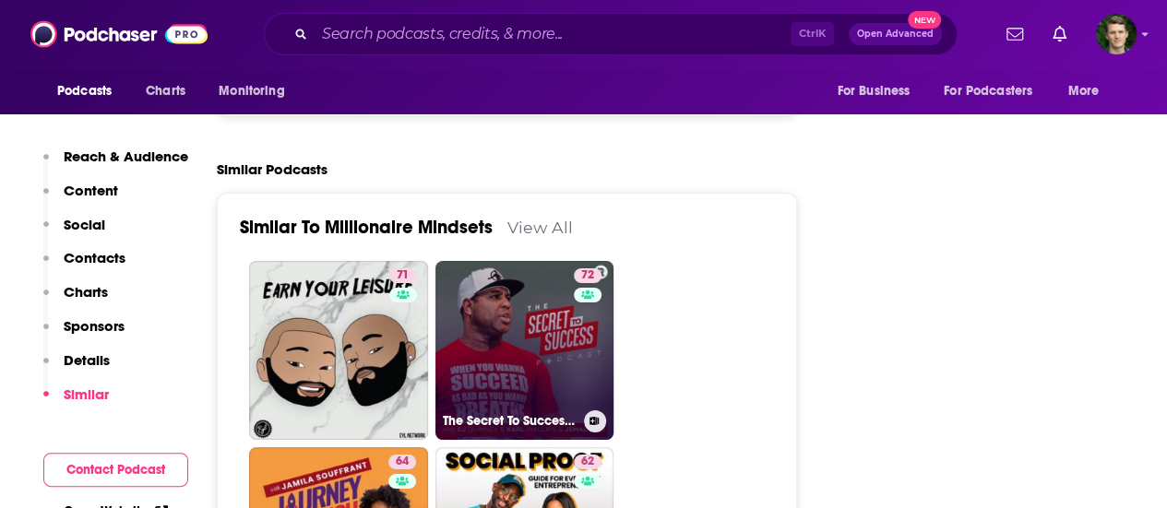
click at [499, 261] on link "72 The Secret To Success with CJ, Karl, Jemal & Eric Thomas" at bounding box center [525, 350] width 179 height 179
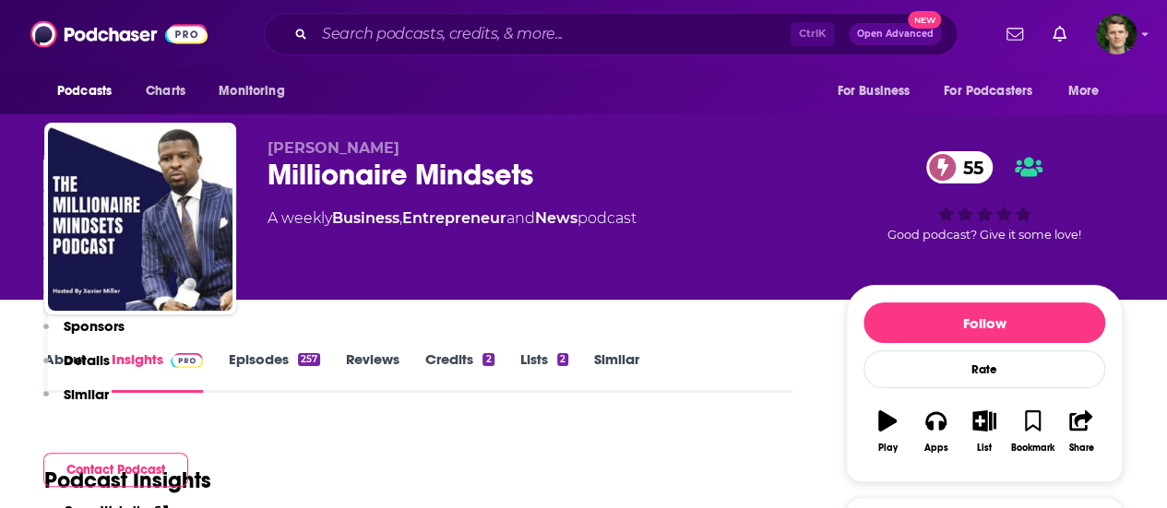
scroll to position [539, 0]
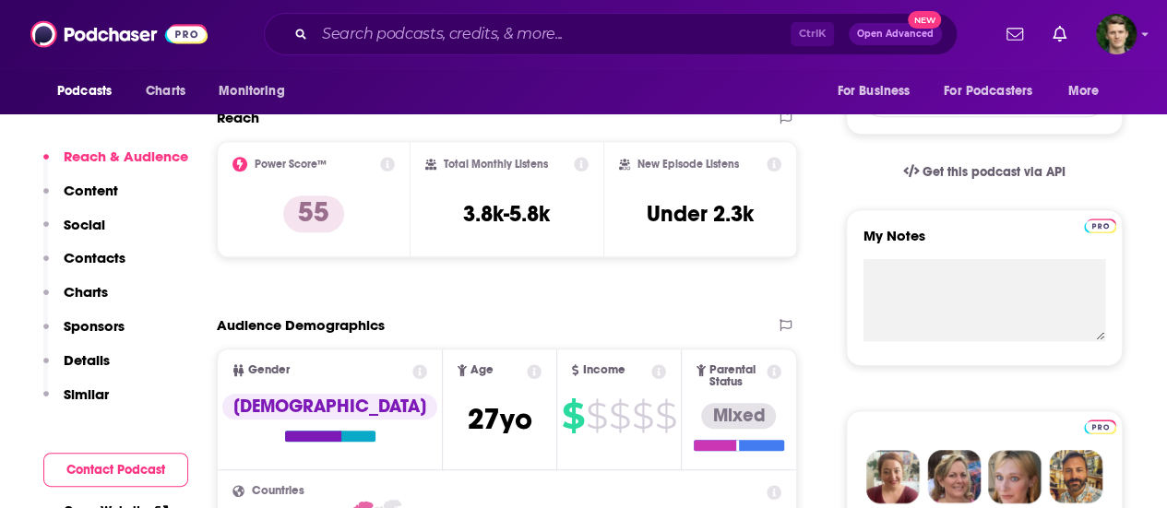
click at [117, 391] on div "Reach & Audience Content Social Contacts Charts Sponsors Details Similar" at bounding box center [115, 283] width 145 height 271
click at [107, 394] on p "Similar" at bounding box center [86, 395] width 45 height 18
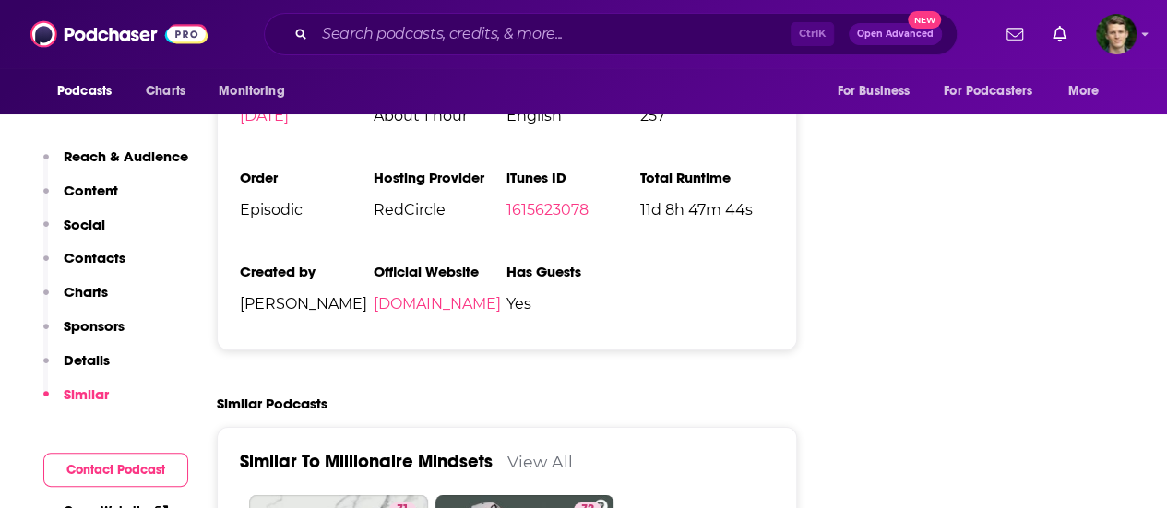
scroll to position [3100, 0]
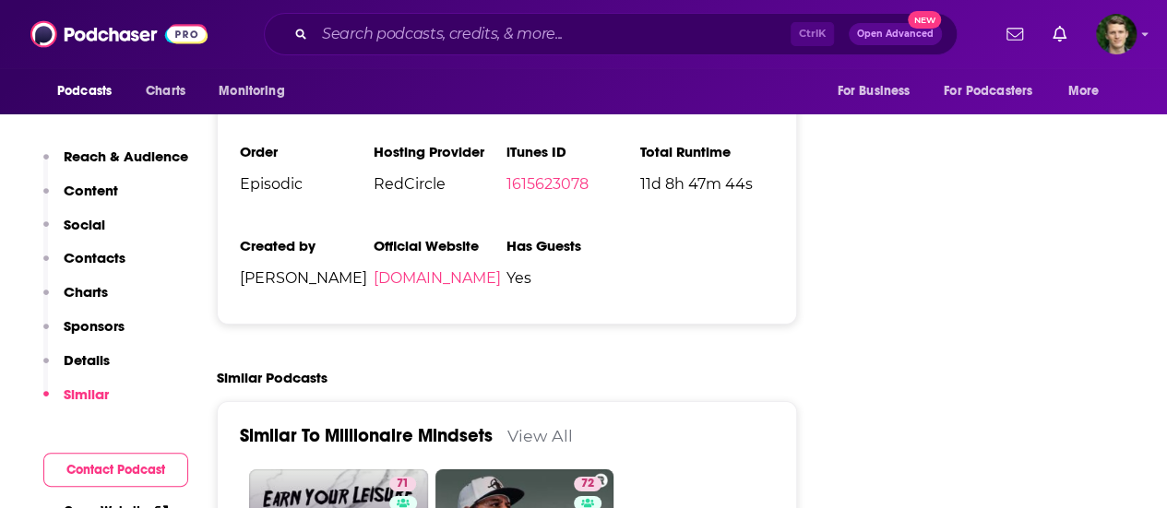
type input "https://www.podchaser.com/podcasts/earn-your-leisure-787378"
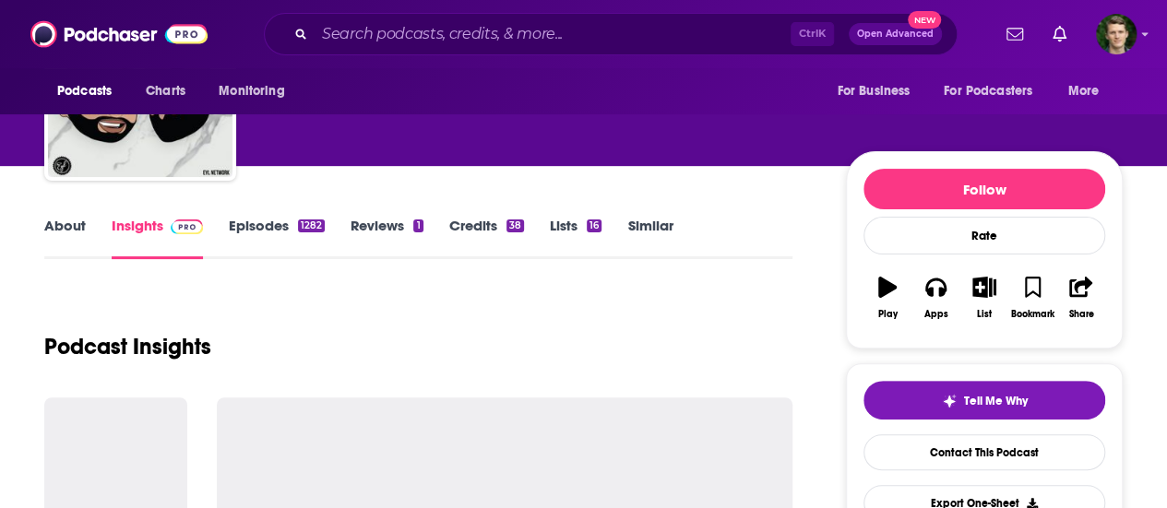
scroll to position [166, 0]
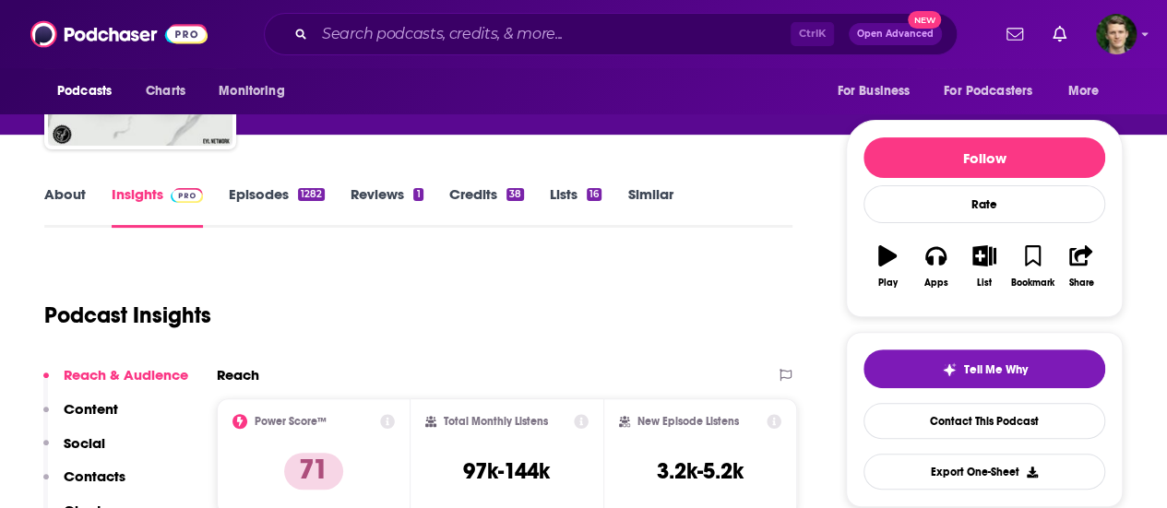
click at [81, 201] on link "About" at bounding box center [65, 206] width 42 height 42
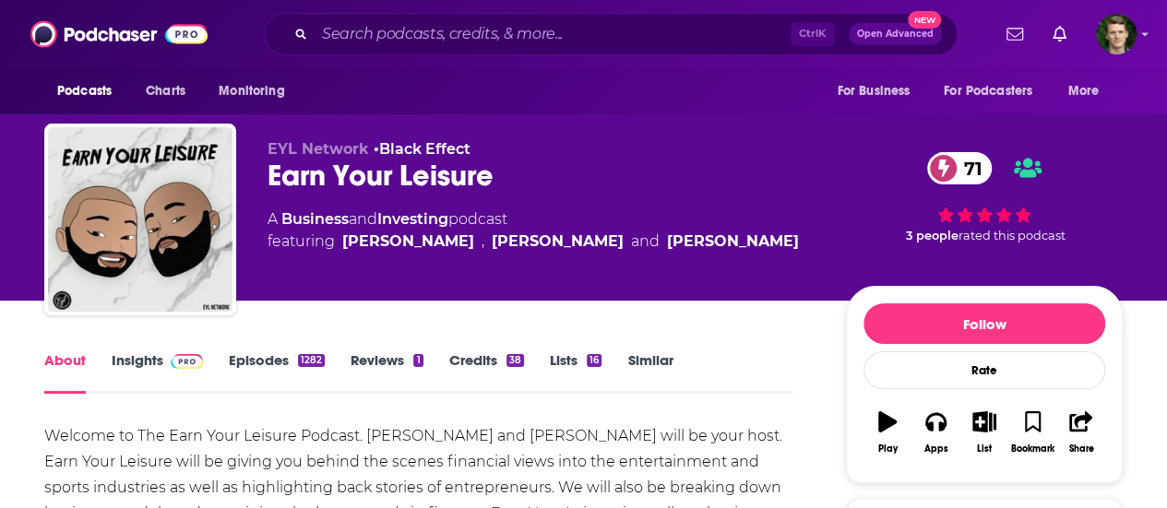
click at [133, 369] on link "Insights" at bounding box center [157, 373] width 91 height 42
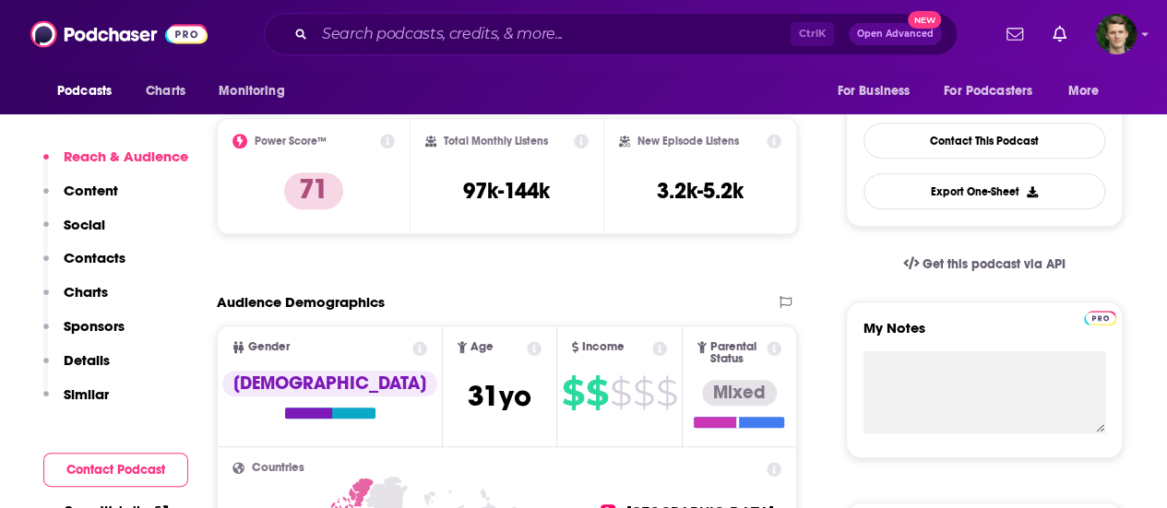
click at [117, 257] on p "Contacts" at bounding box center [95, 258] width 62 height 18
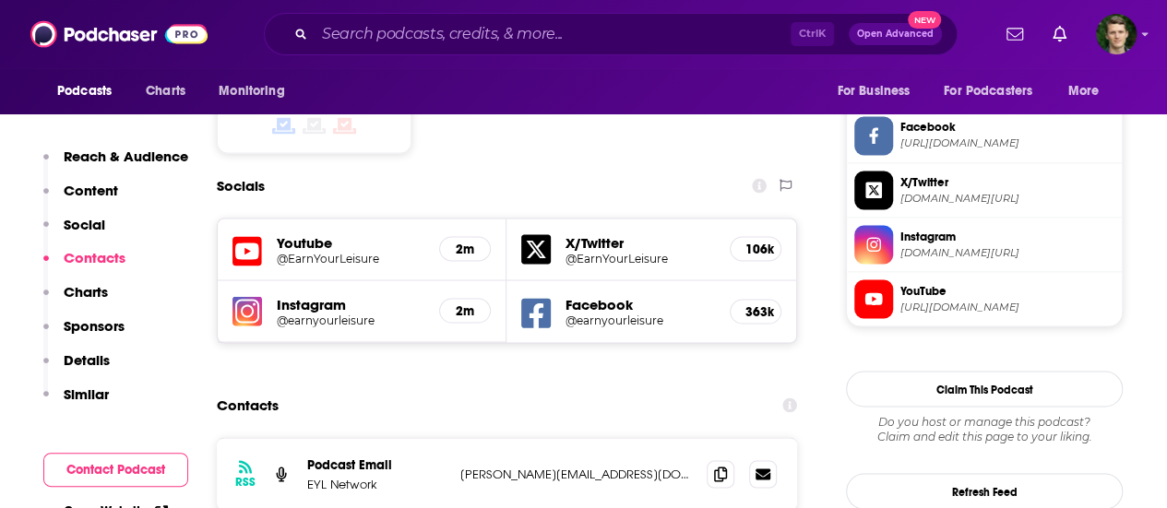
scroll to position [1583, 0]
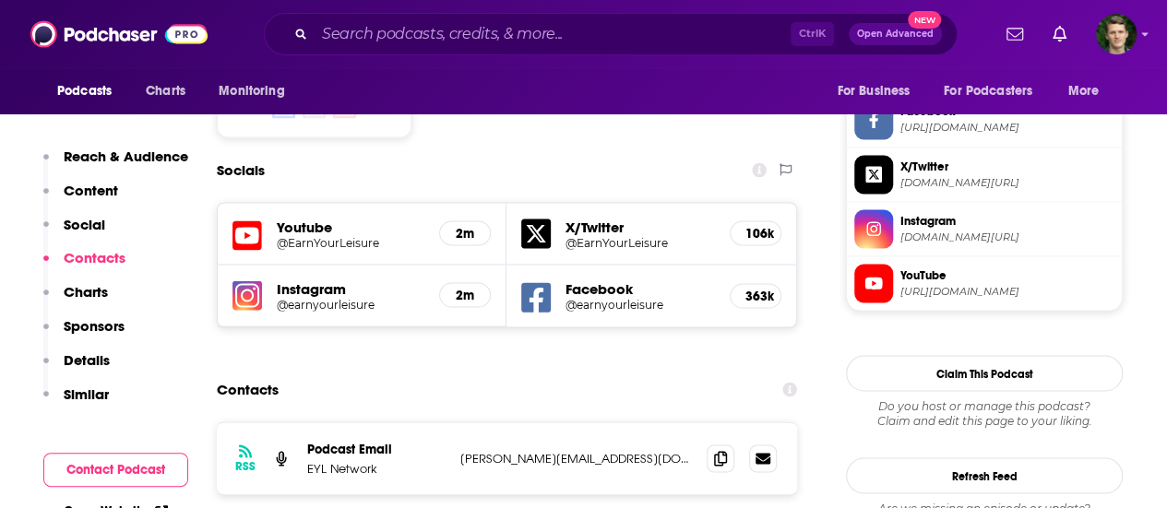
drag, startPoint x: 426, startPoint y: 287, endPoint x: 376, endPoint y: 275, distance: 52.2
click at [376, 372] on div "Contacts" at bounding box center [507, 389] width 580 height 35
drag, startPoint x: 634, startPoint y: 342, endPoint x: 448, endPoint y: 350, distance: 185.6
click at [448, 423] on div "RSS Podcast Email EYL Network michael@earnyourleisure.com michael@earnyourleisu…" at bounding box center [507, 459] width 580 height 72
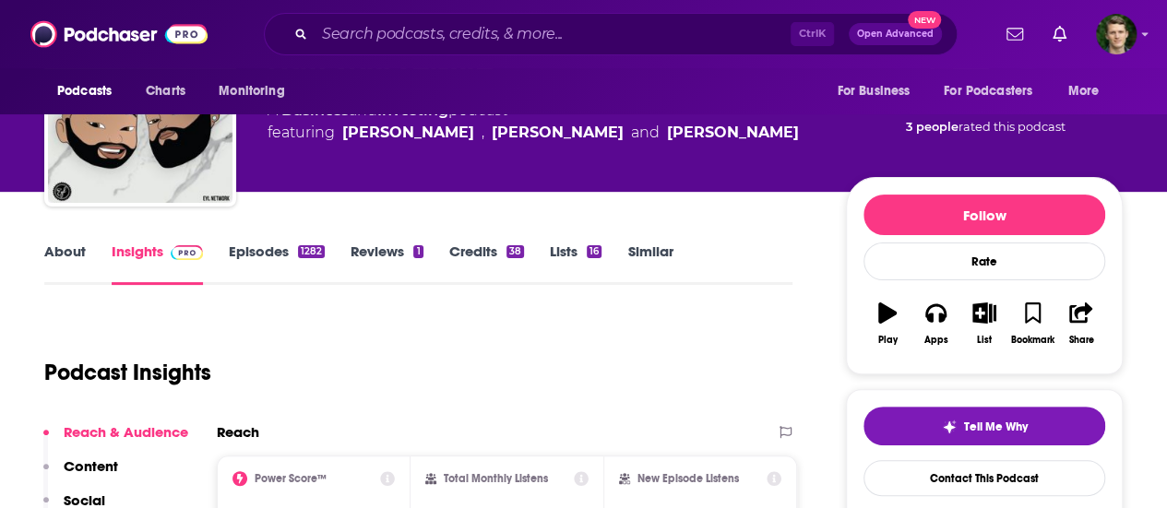
scroll to position [103, 0]
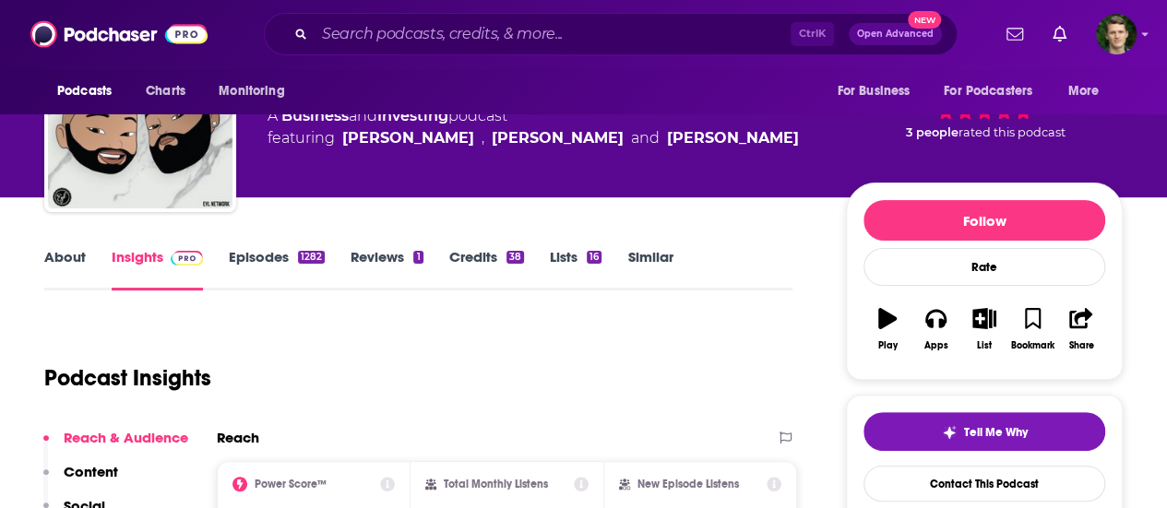
click at [460, 270] on link "Credits 38" at bounding box center [486, 269] width 75 height 42
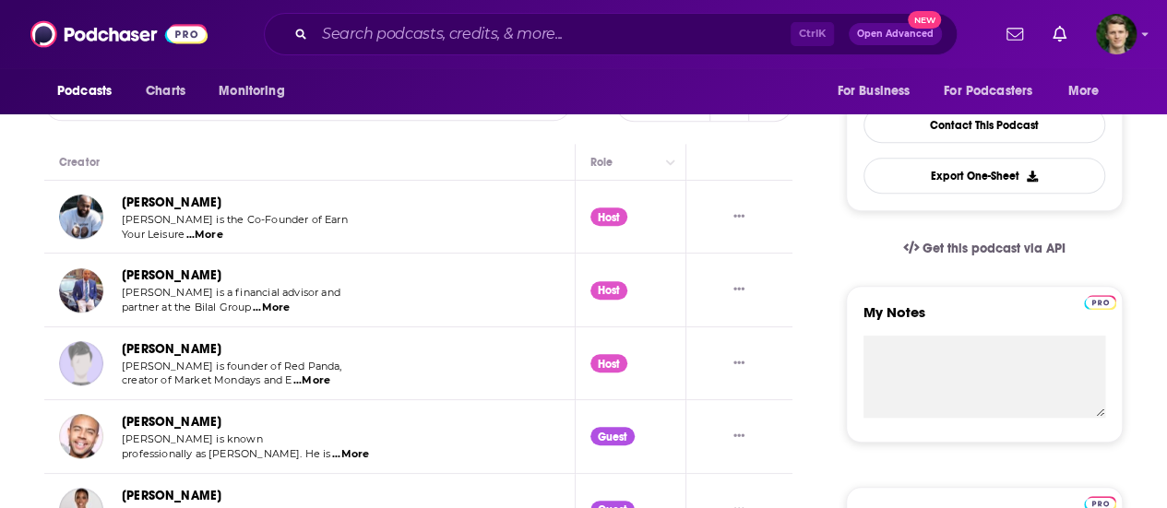
scroll to position [376, 0]
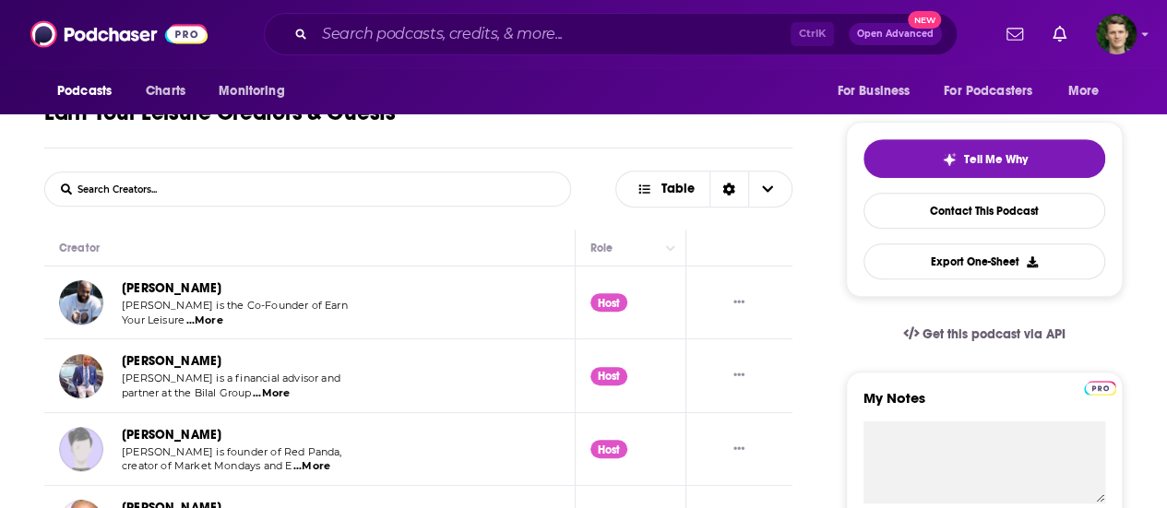
click at [204, 324] on span "...More" at bounding box center [204, 321] width 37 height 15
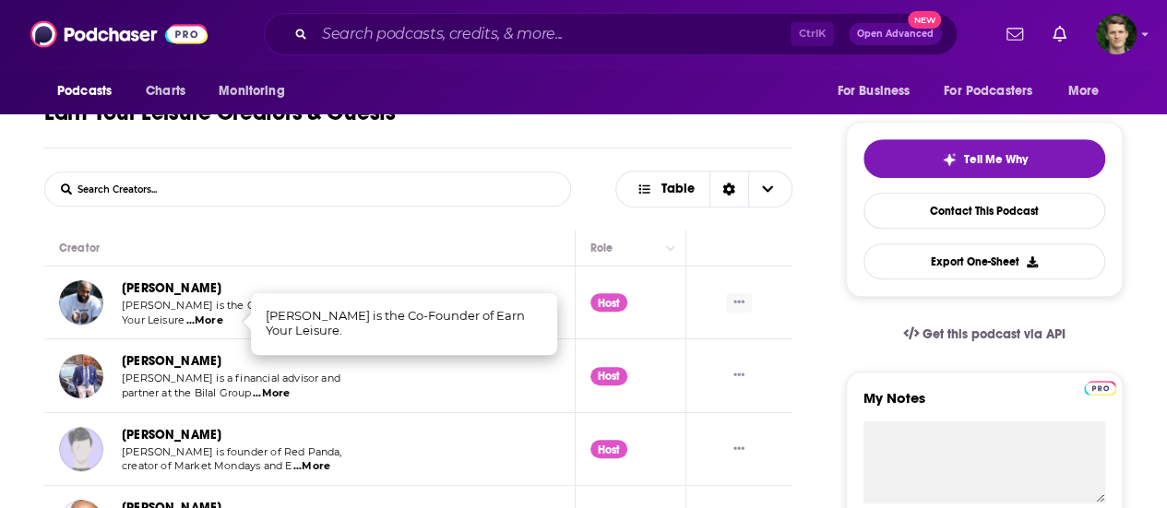
click at [738, 302] on icon "Show More Button" at bounding box center [739, 301] width 11 height 3
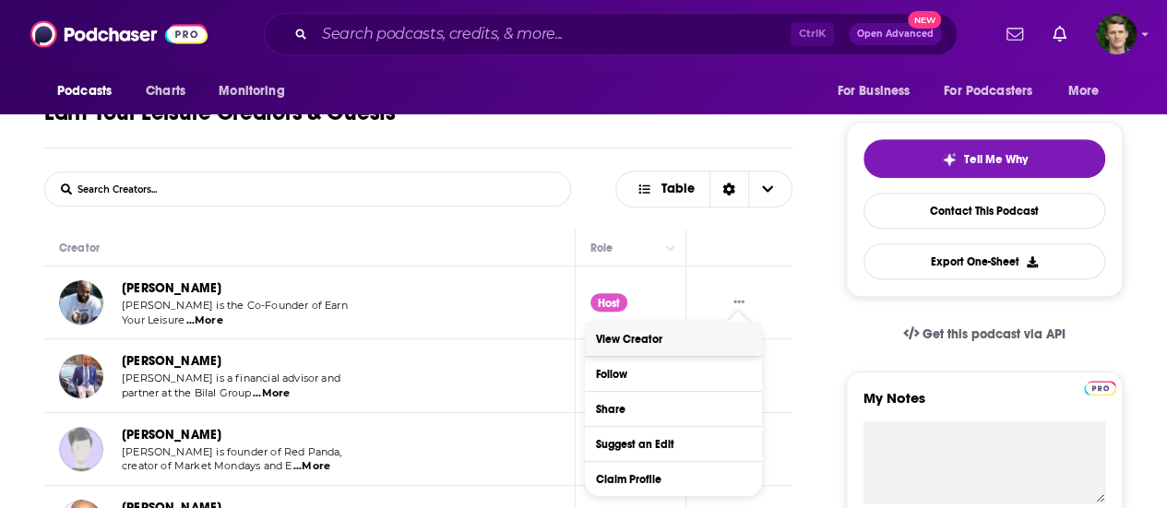
click at [732, 339] on link "View Creator" at bounding box center [673, 339] width 177 height 34
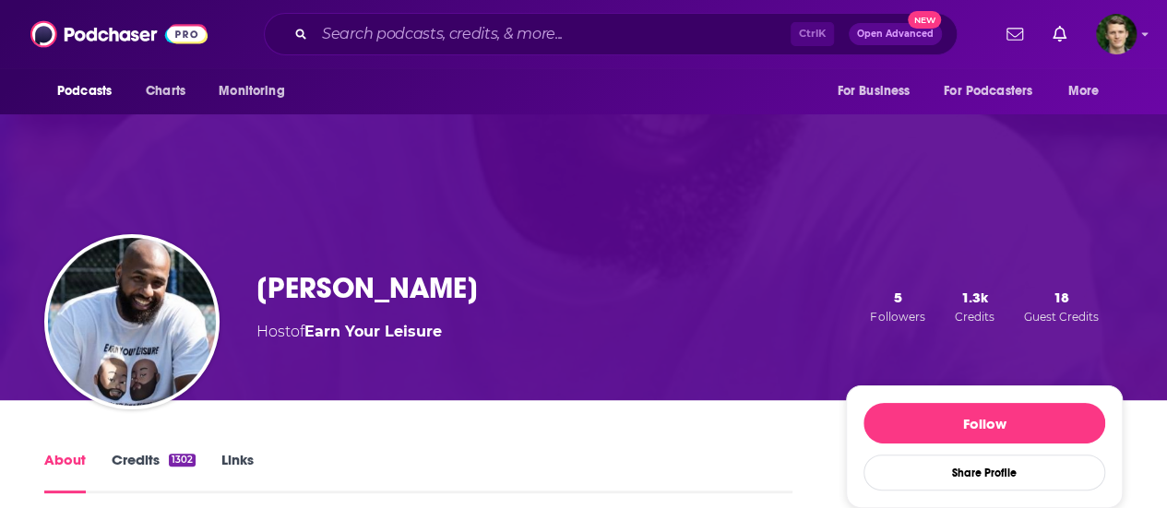
scroll to position [146, 0]
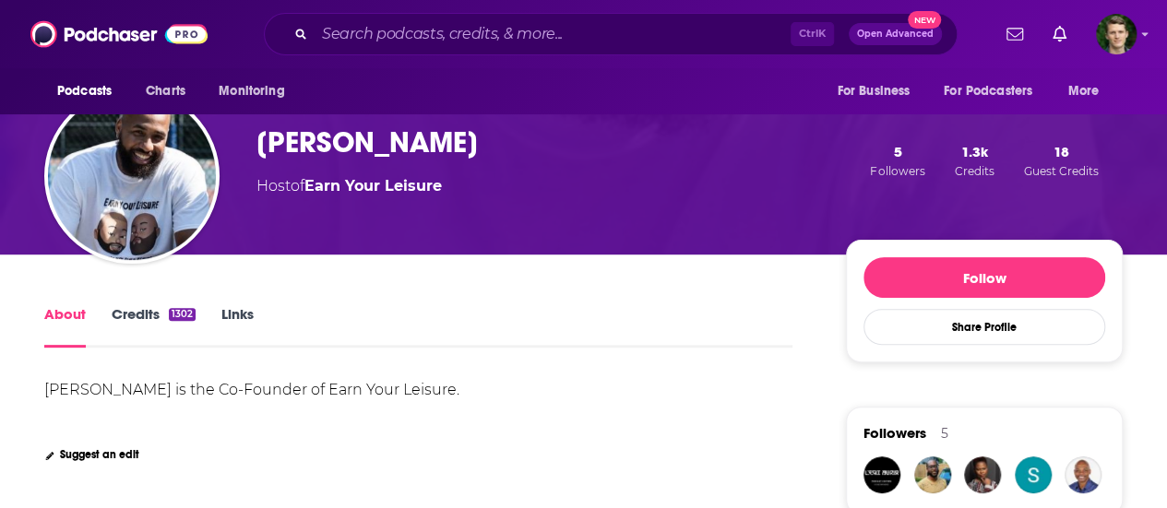
click at [234, 306] on link "Links" at bounding box center [237, 326] width 32 height 42
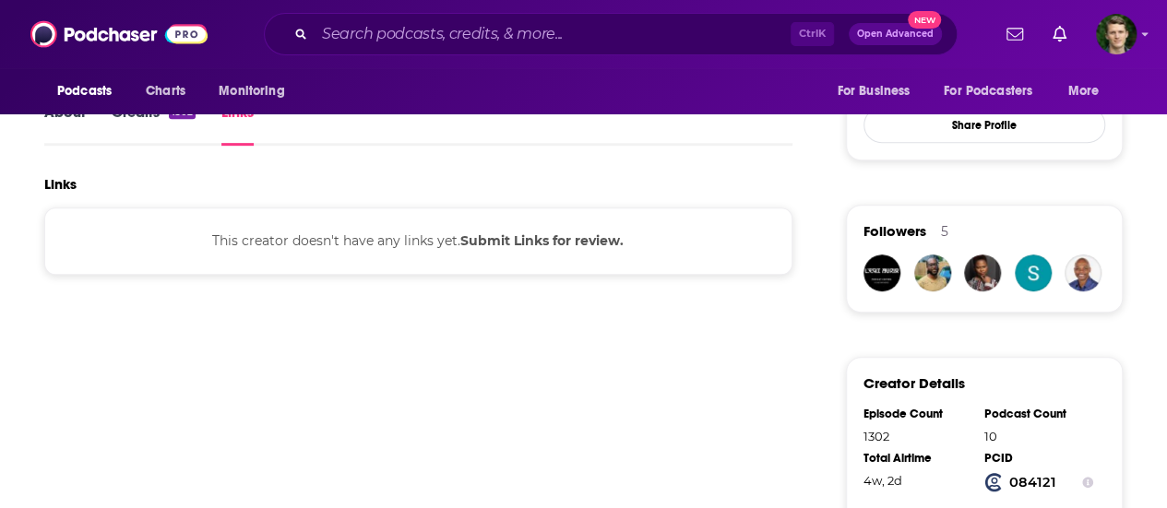
scroll to position [349, 0]
click at [164, 132] on link "Credits 1302" at bounding box center [154, 123] width 84 height 42
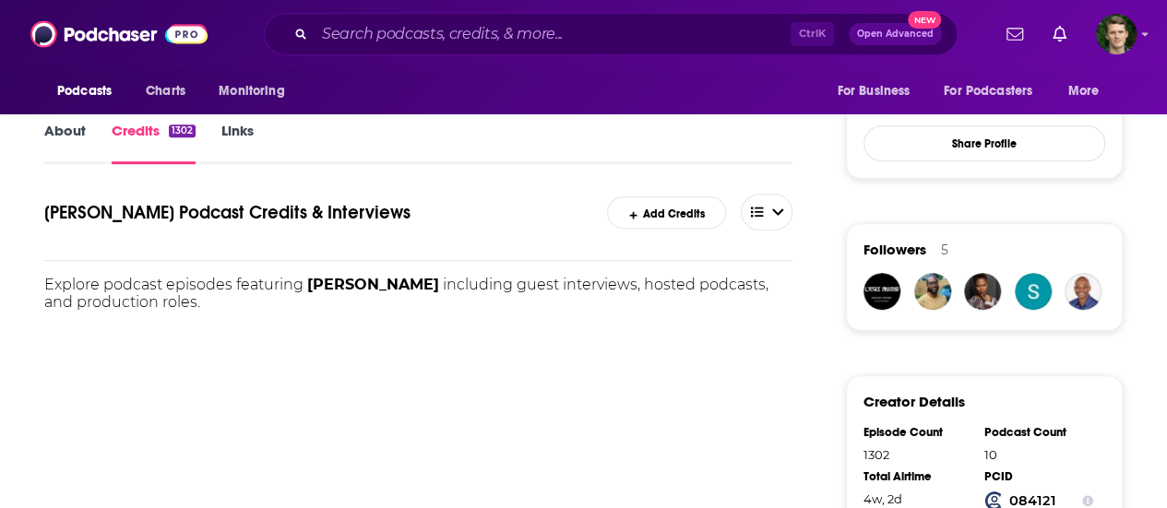
scroll to position [330, 0]
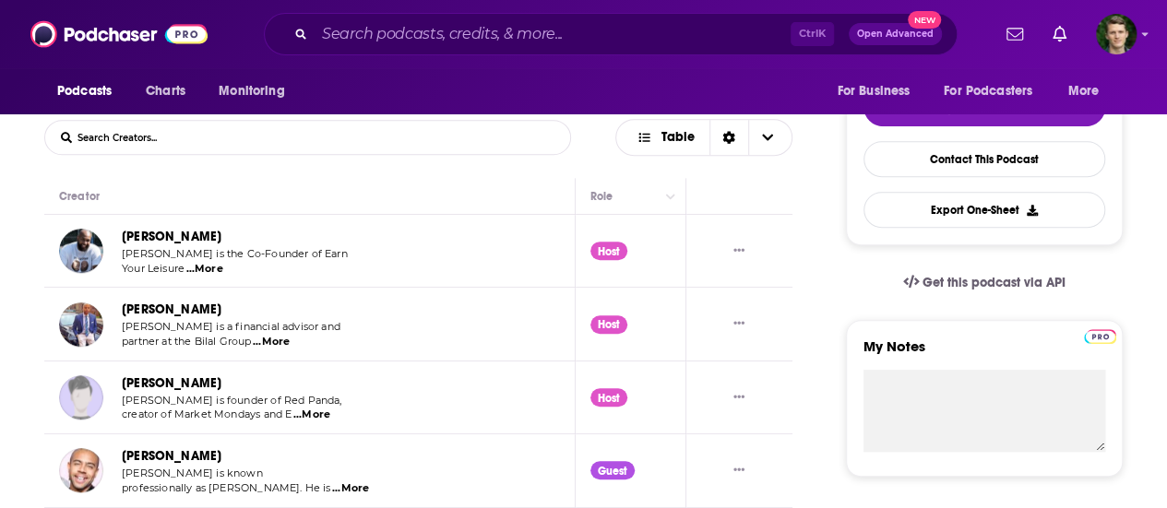
scroll to position [460, 0]
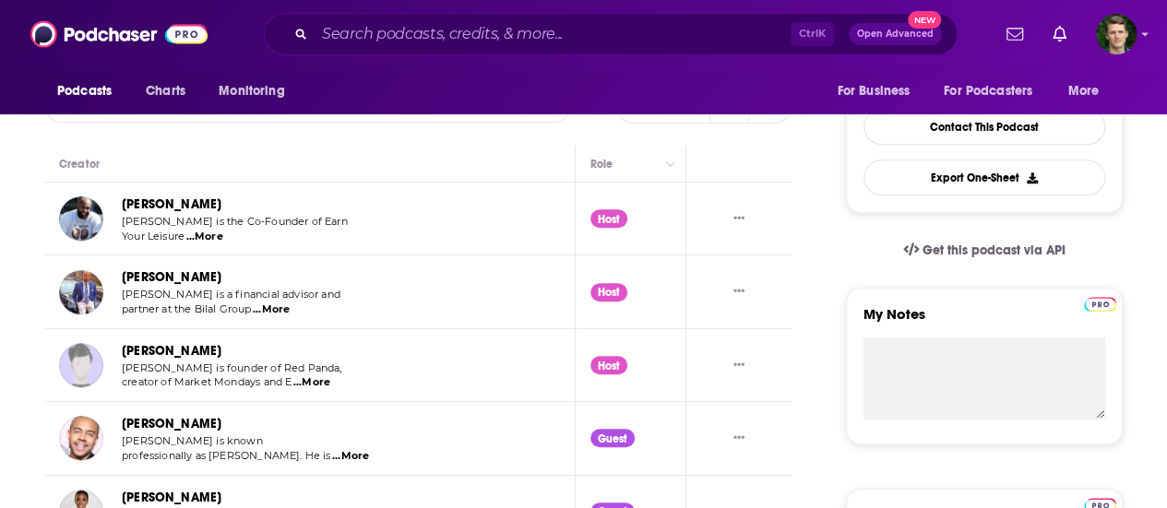
click at [274, 305] on span "...More" at bounding box center [271, 310] width 37 height 15
click at [202, 233] on span "...More" at bounding box center [204, 237] width 37 height 15
click at [310, 385] on span "...More" at bounding box center [311, 383] width 37 height 15
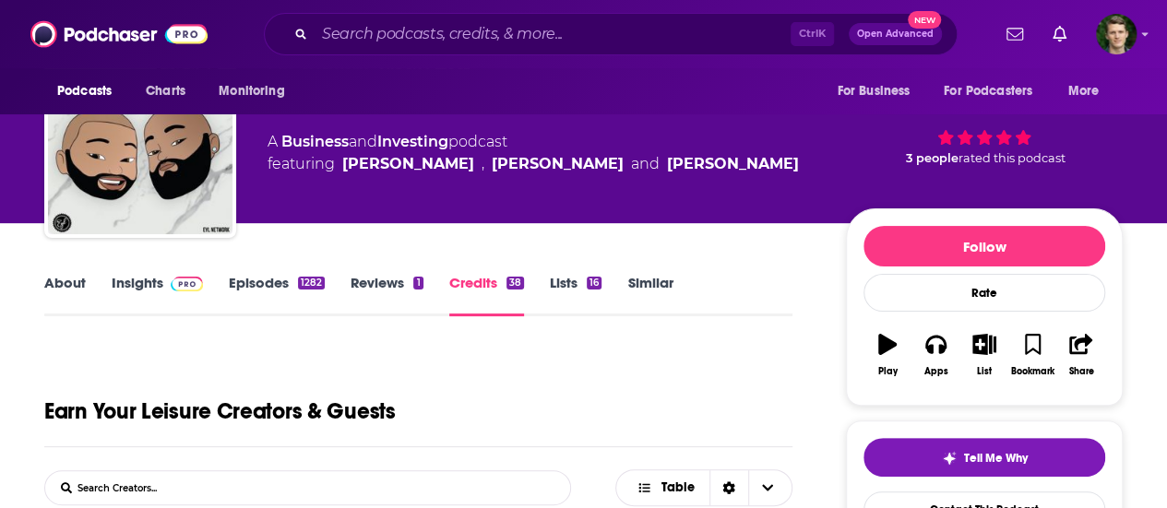
scroll to position [77, 0]
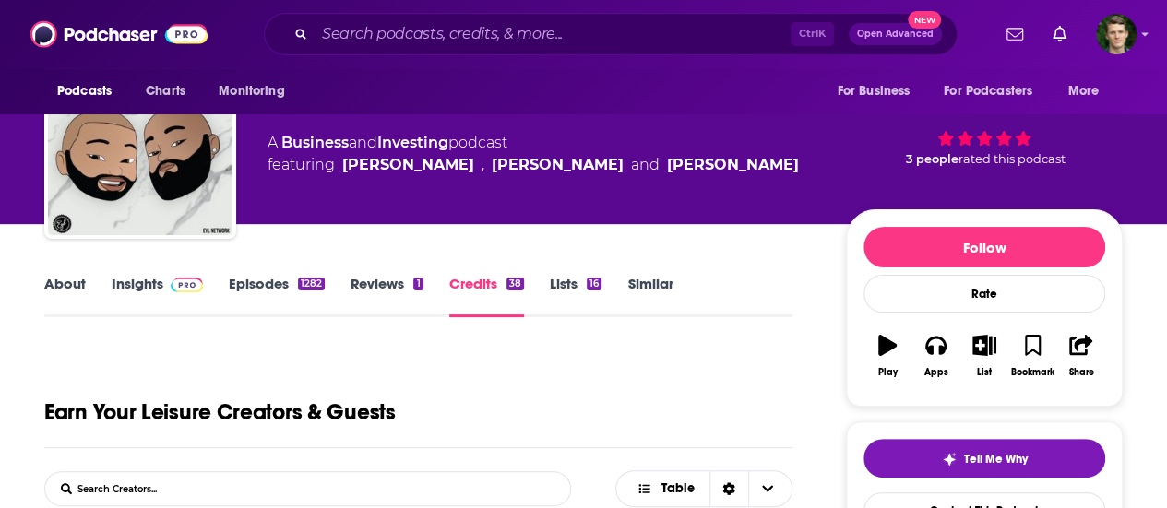
click at [72, 284] on link "About" at bounding box center [65, 296] width 42 height 42
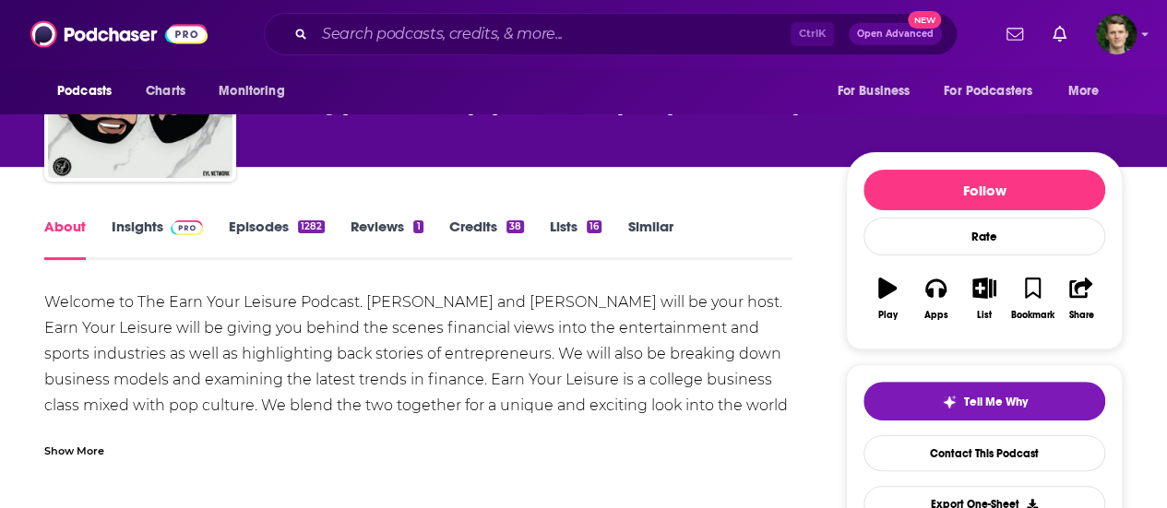
scroll to position [145, 0]
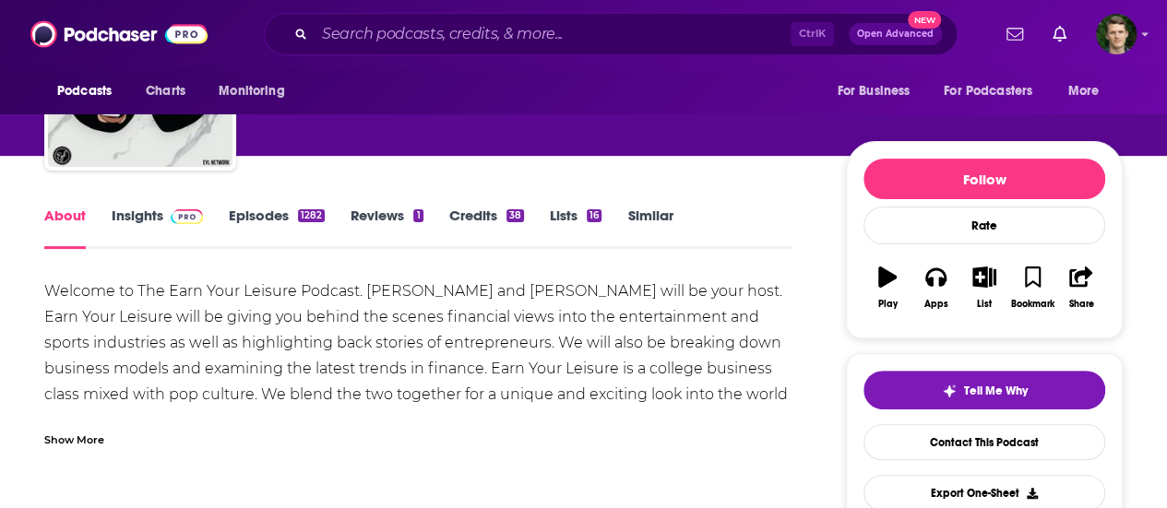
click at [87, 442] on div "Show More" at bounding box center [74, 439] width 60 height 18
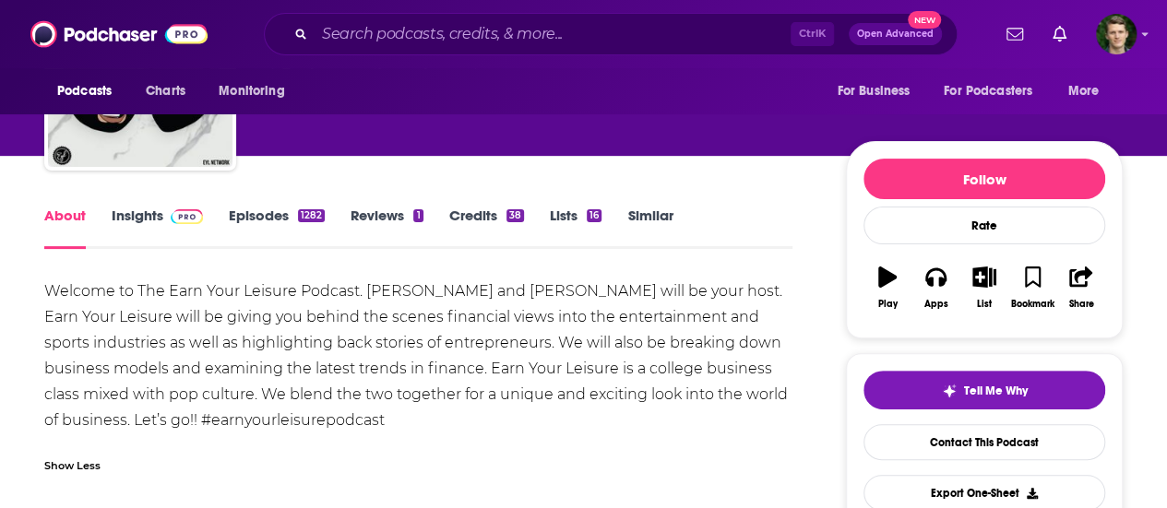
click at [265, 371] on div "Welcome to The Earn Your Leisure Podcast. Rashad Bilal and Troy Millings will b…" at bounding box center [418, 356] width 748 height 155
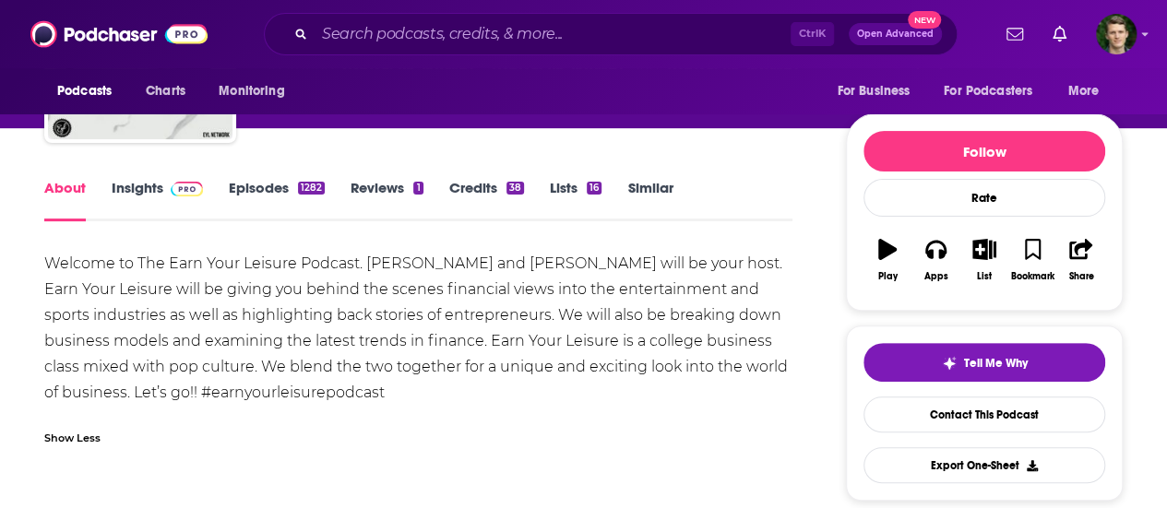
scroll to position [173, 0]
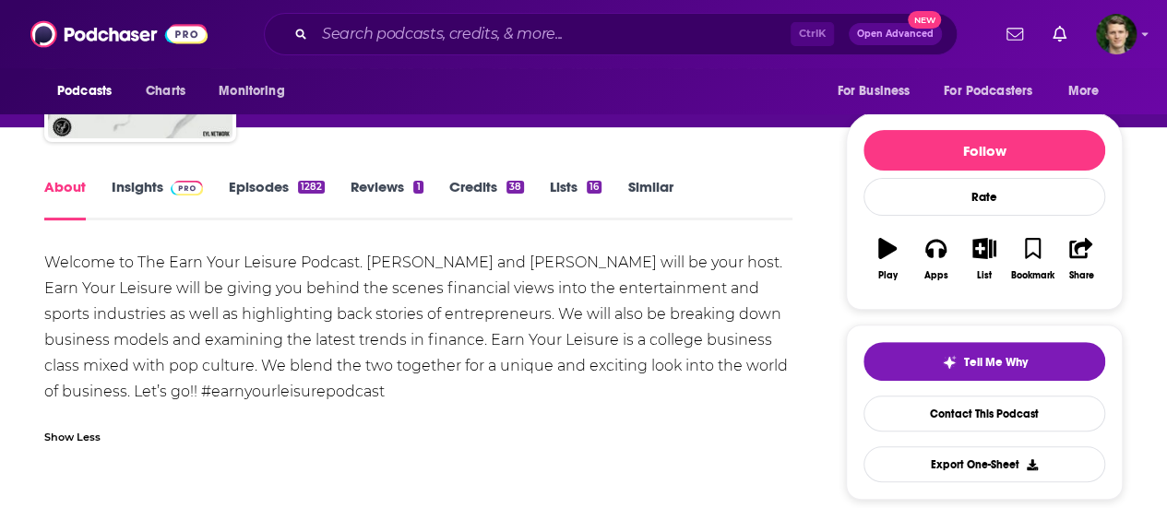
click at [651, 191] on link "Similar" at bounding box center [649, 199] width 45 height 42
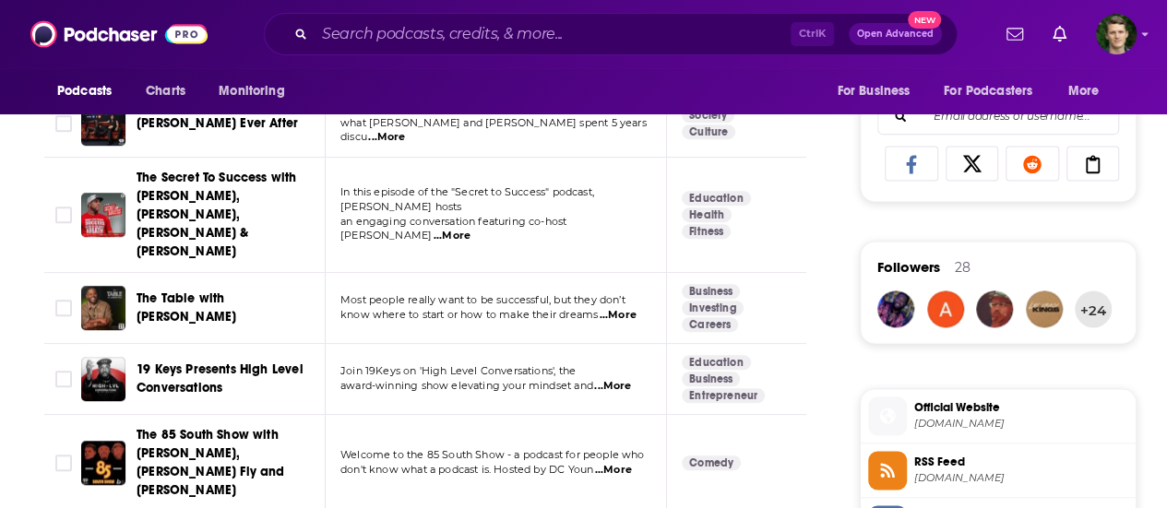
scroll to position [1184, 0]
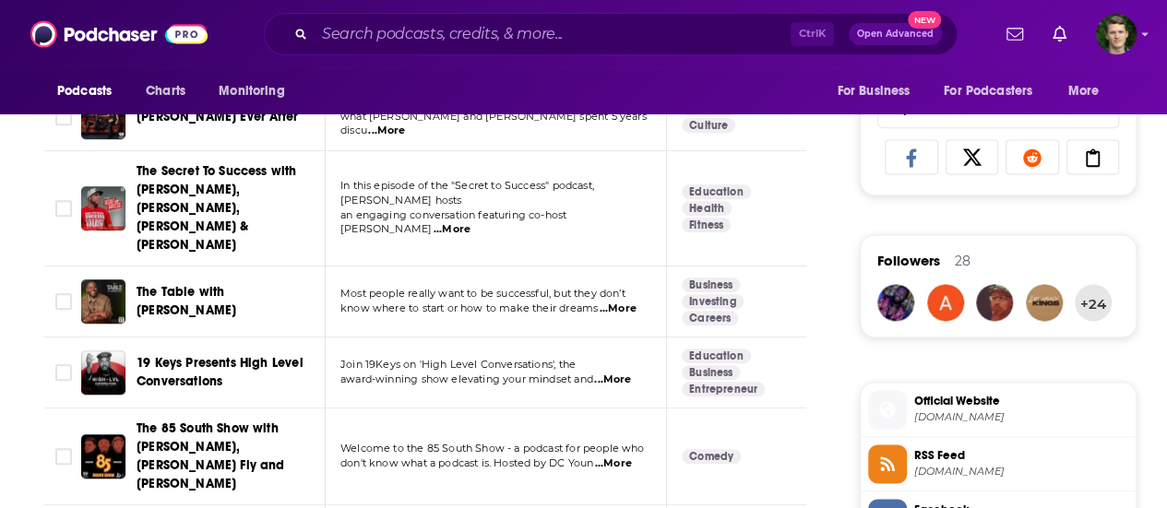
click at [701, 278] on link "Business" at bounding box center [711, 285] width 58 height 15
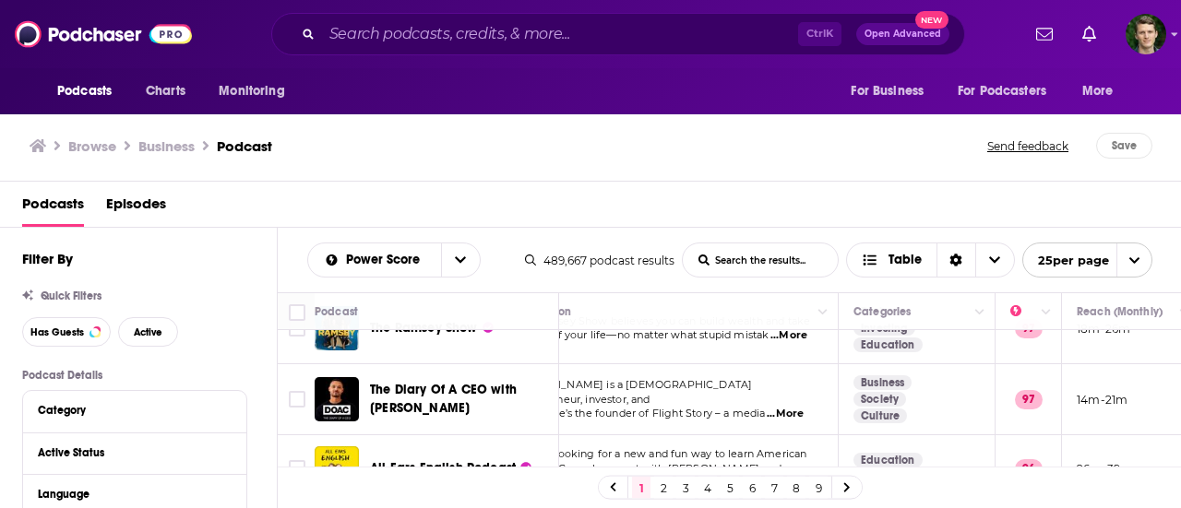
scroll to position [66, 0]
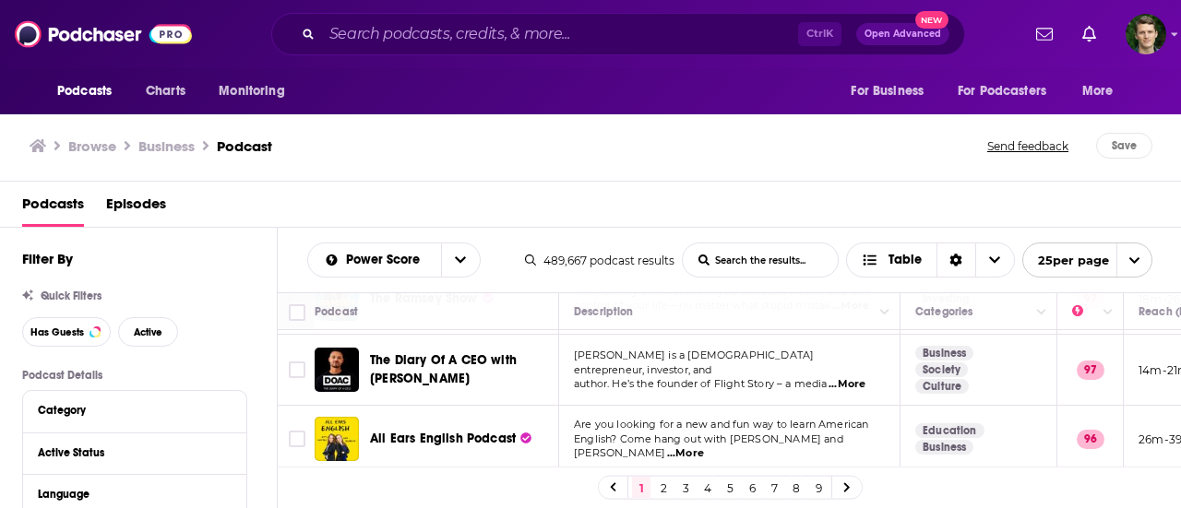
click at [866, 377] on span "...More" at bounding box center [847, 384] width 37 height 15
click at [511, 186] on div "Podcasts Episodes" at bounding box center [591, 205] width 1182 height 46
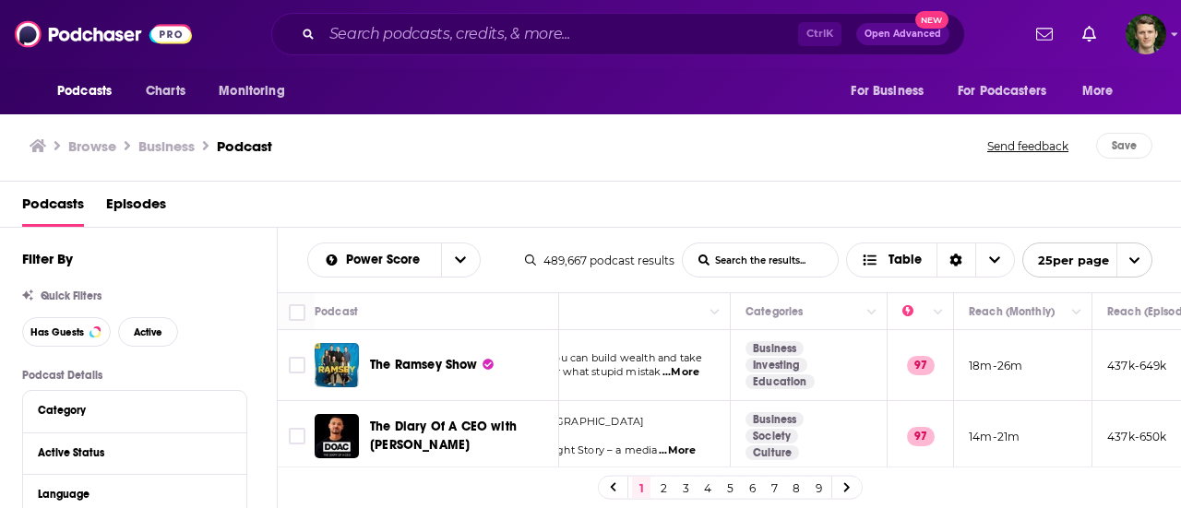
scroll to position [0, 0]
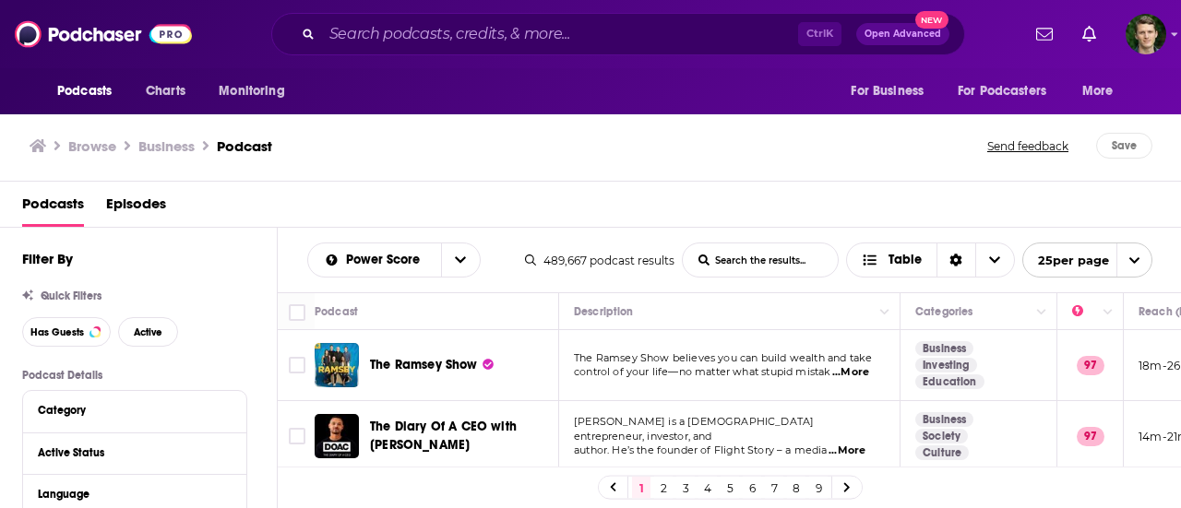
click at [861, 368] on span "...More" at bounding box center [850, 372] width 37 height 15
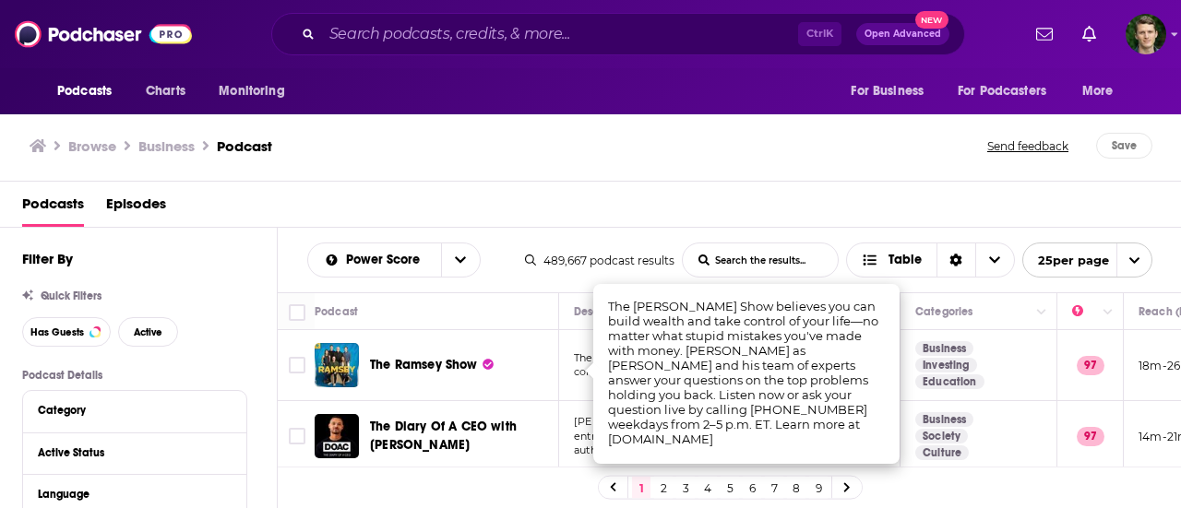
click at [720, 180] on div "Browse Business Podcast Send feedback Save" at bounding box center [591, 146] width 1182 height 71
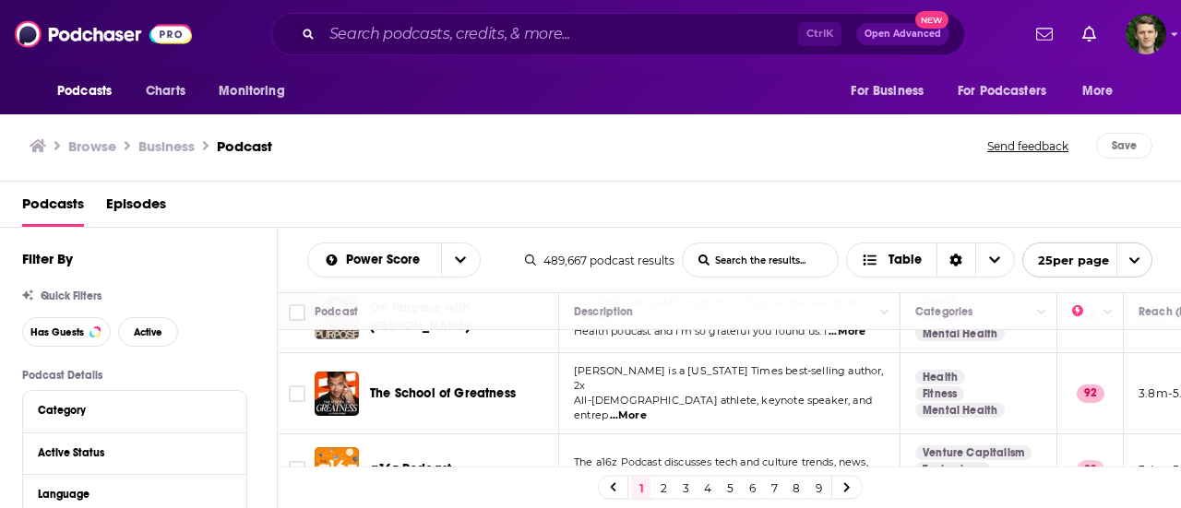
scroll to position [330, 0]
click at [647, 407] on span "...More" at bounding box center [628, 414] width 37 height 15
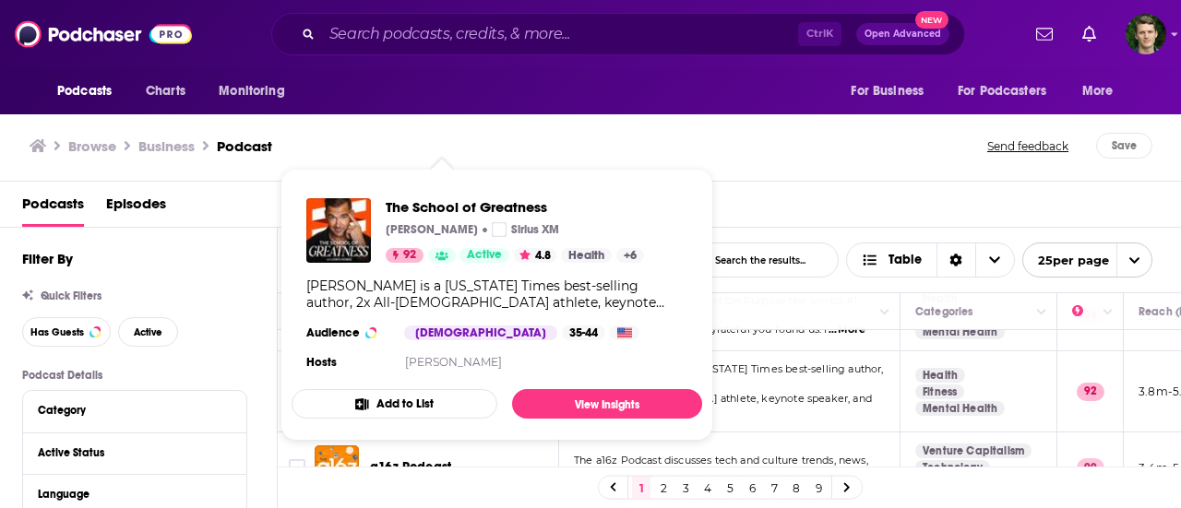
click at [504, 384] on div "The School of Greatness Lewis Howes Sirius XM 92 Active 4.8 Health + 6 Lewis Ho…" at bounding box center [497, 287] width 411 height 206
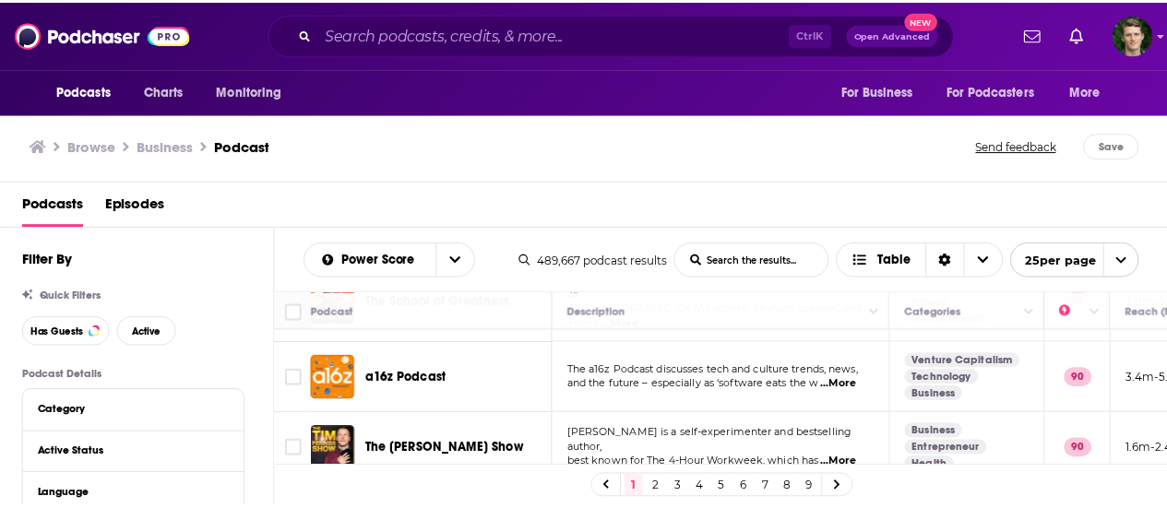
scroll to position [421, 0]
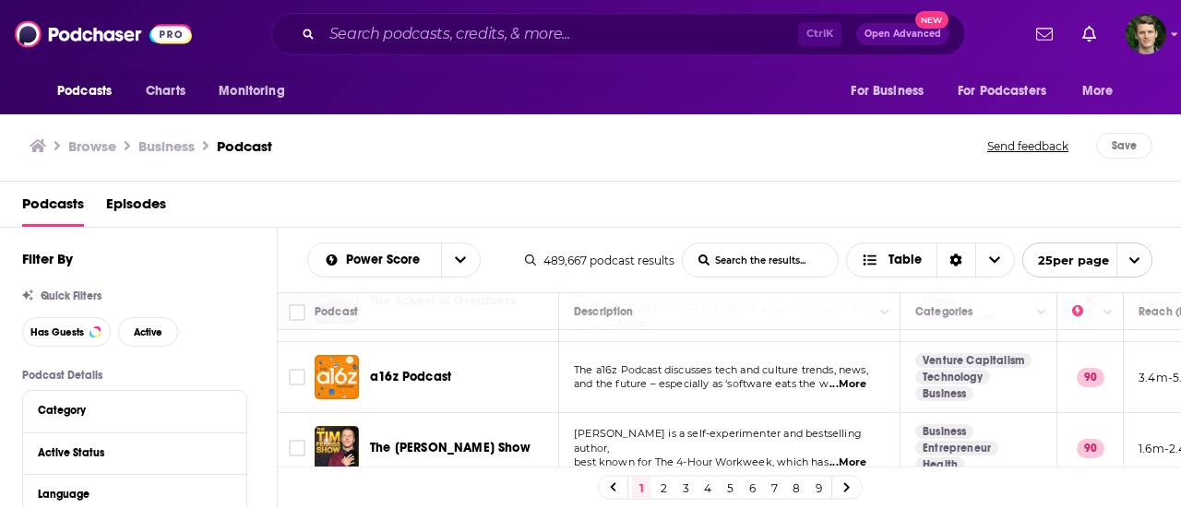
click at [854, 377] on span "...More" at bounding box center [848, 384] width 37 height 15
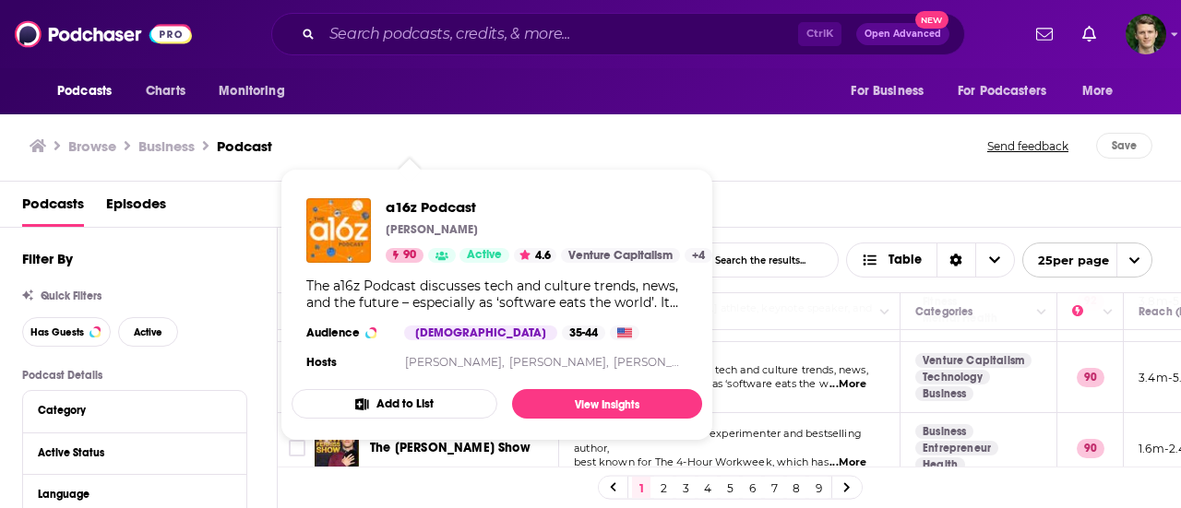
click at [416, 362] on link "[PERSON_NAME]," at bounding box center [455, 362] width 100 height 14
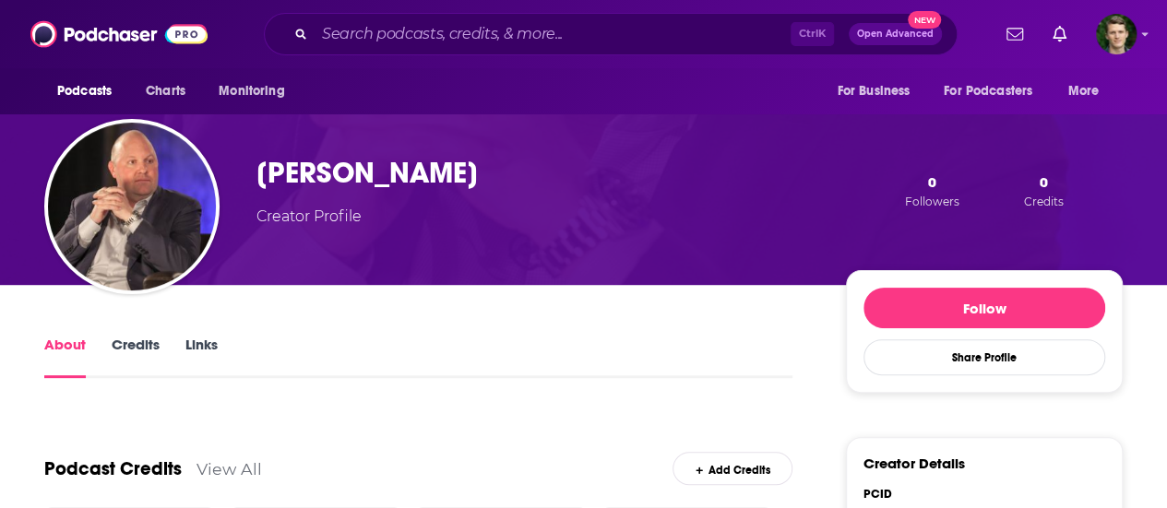
scroll to position [116, 0]
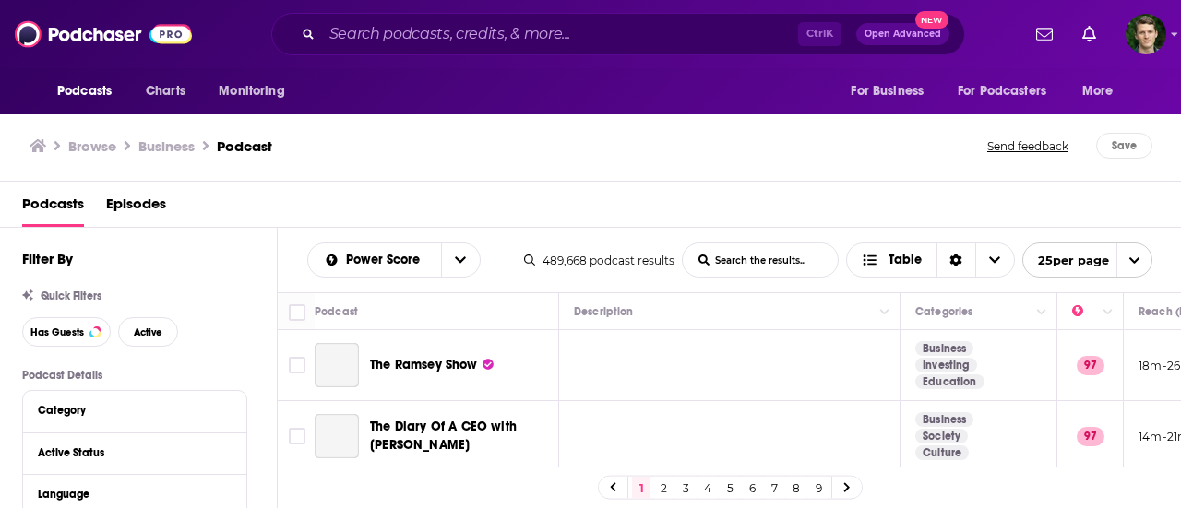
click at [533, 197] on div "Podcasts Episodes" at bounding box center [594, 208] width 1145 height 38
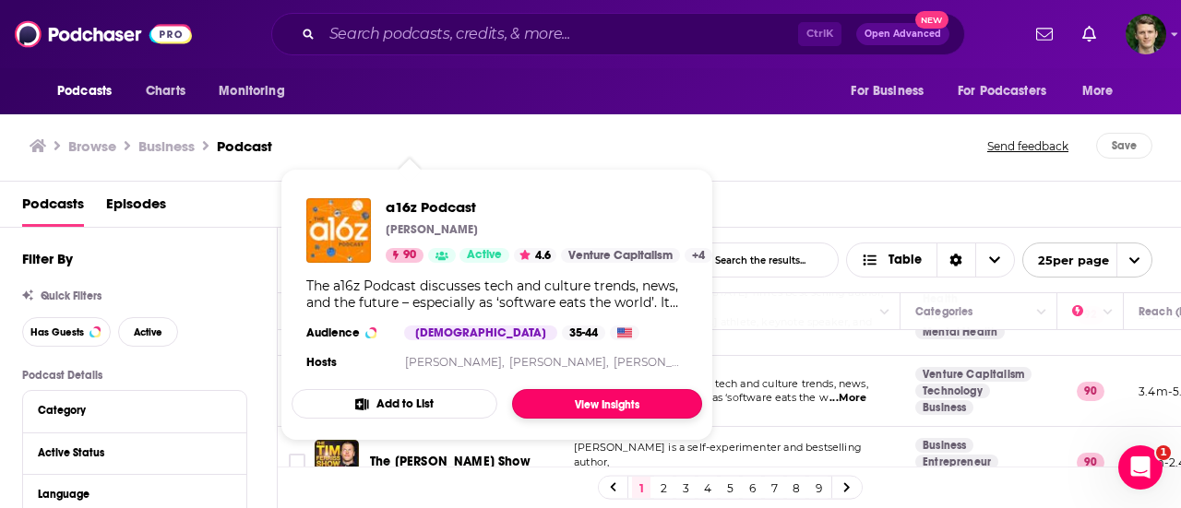
click at [589, 391] on link "View Insights" at bounding box center [607, 404] width 190 height 30
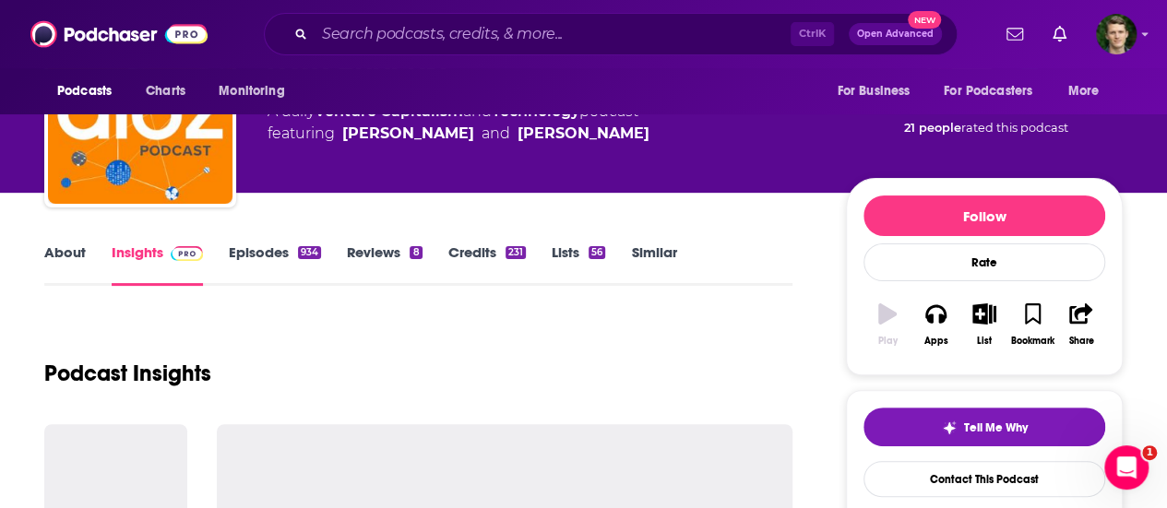
scroll to position [149, 0]
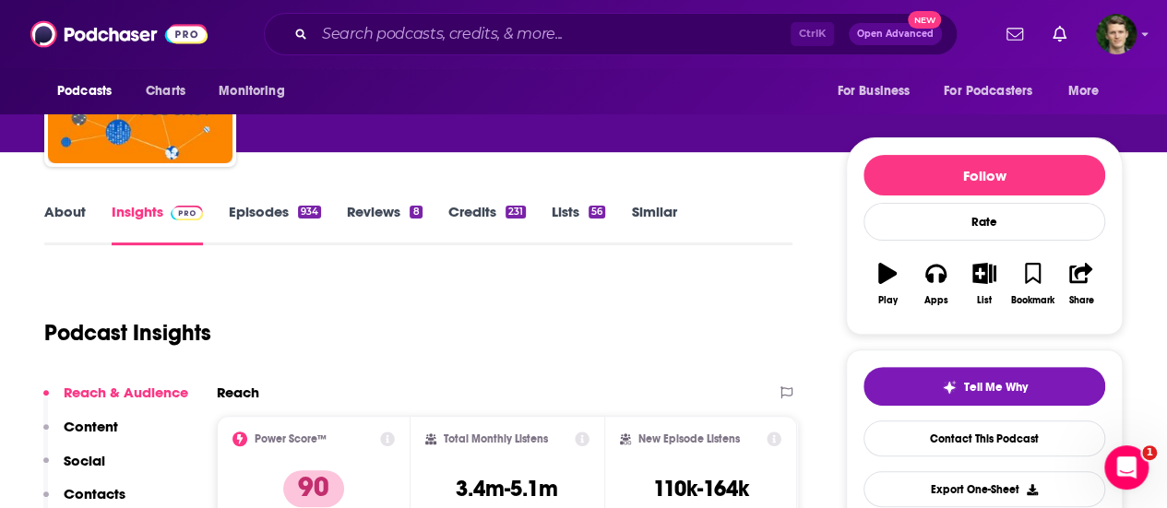
click at [303, 215] on div "934" at bounding box center [309, 212] width 23 height 13
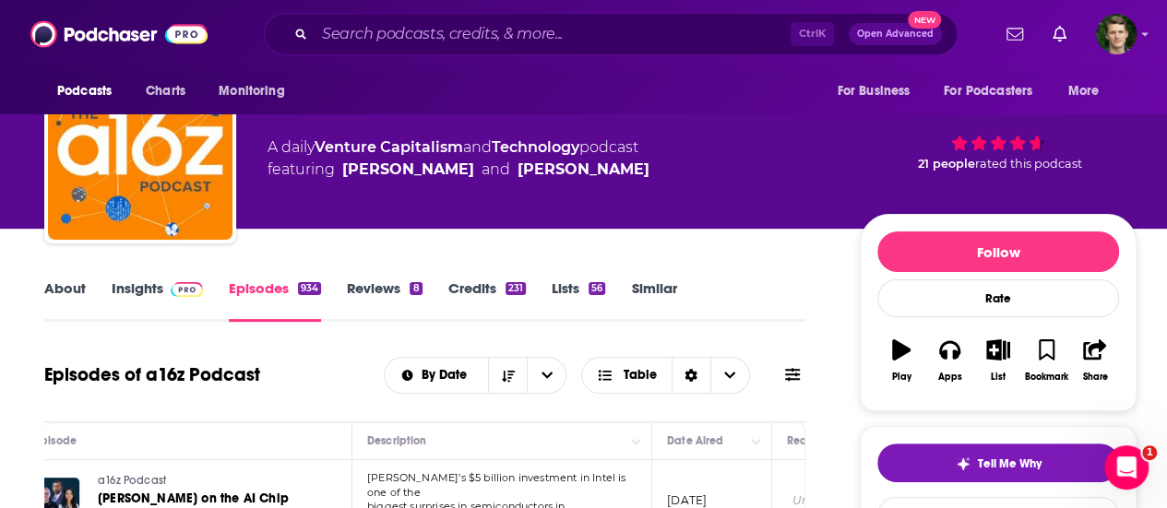
scroll to position [74, 0]
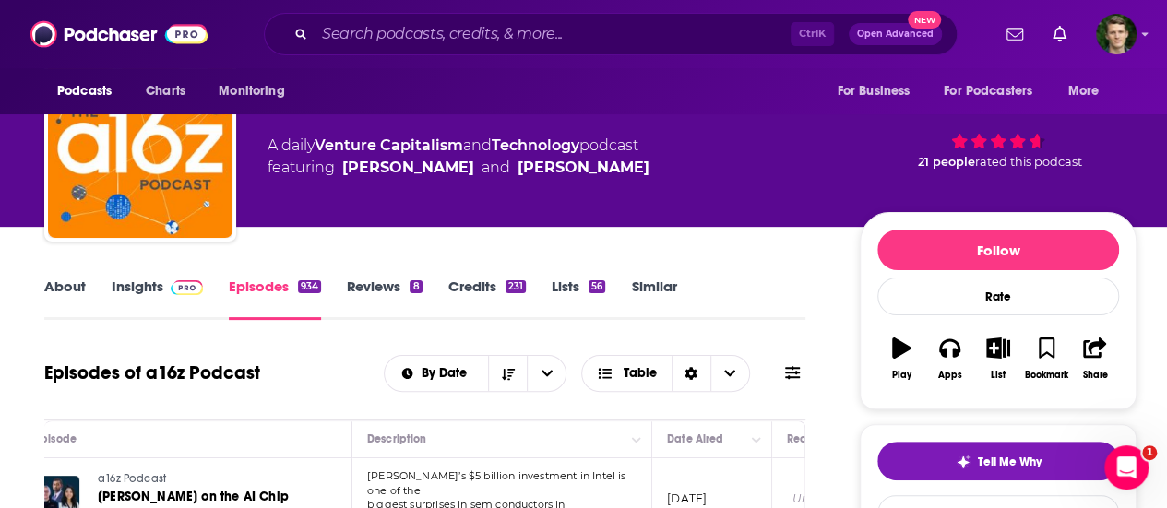
click at [76, 296] on link "About" at bounding box center [65, 299] width 42 height 42
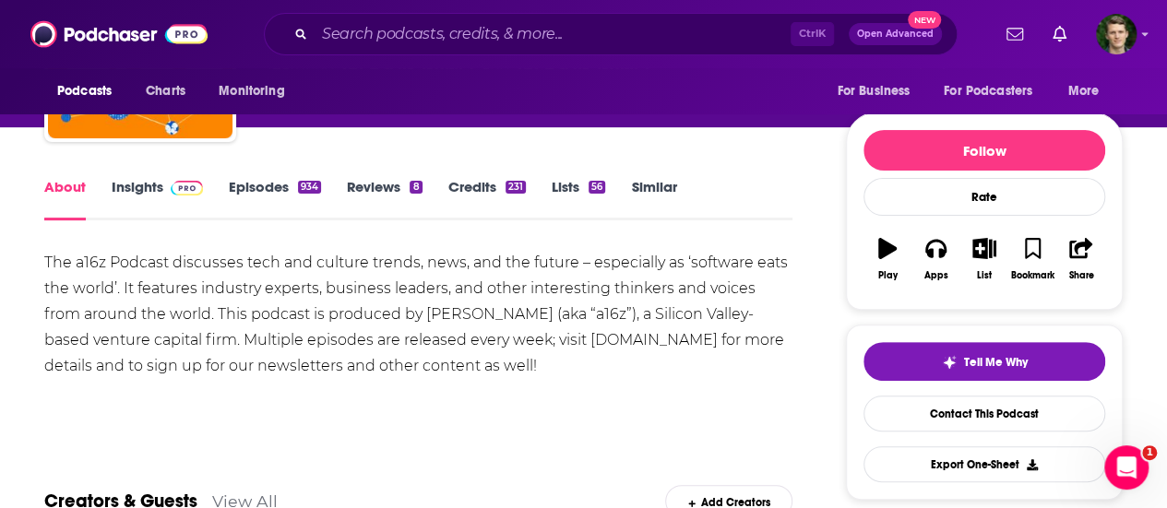
scroll to position [174, 0]
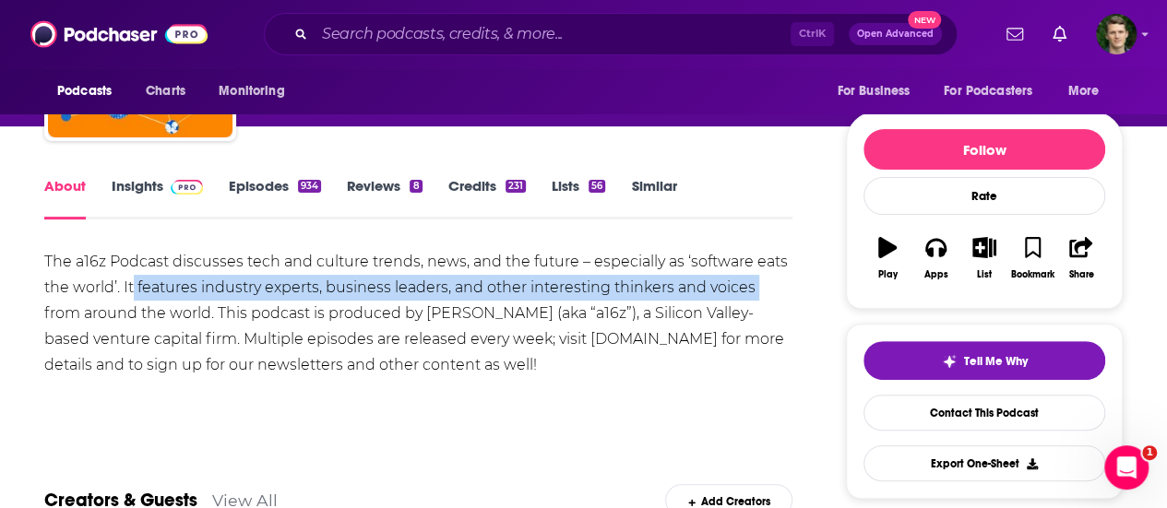
drag, startPoint x: 135, startPoint y: 286, endPoint x: 756, endPoint y: 283, distance: 621.0
click at [756, 283] on div "The a16z Podcast discusses tech and culture trends, news, and the future – espe…" at bounding box center [418, 313] width 748 height 129
copy div "features industry experts, business leaders, and other interesting thinkers and…"
click at [494, 194] on link "Credits 231" at bounding box center [487, 198] width 78 height 42
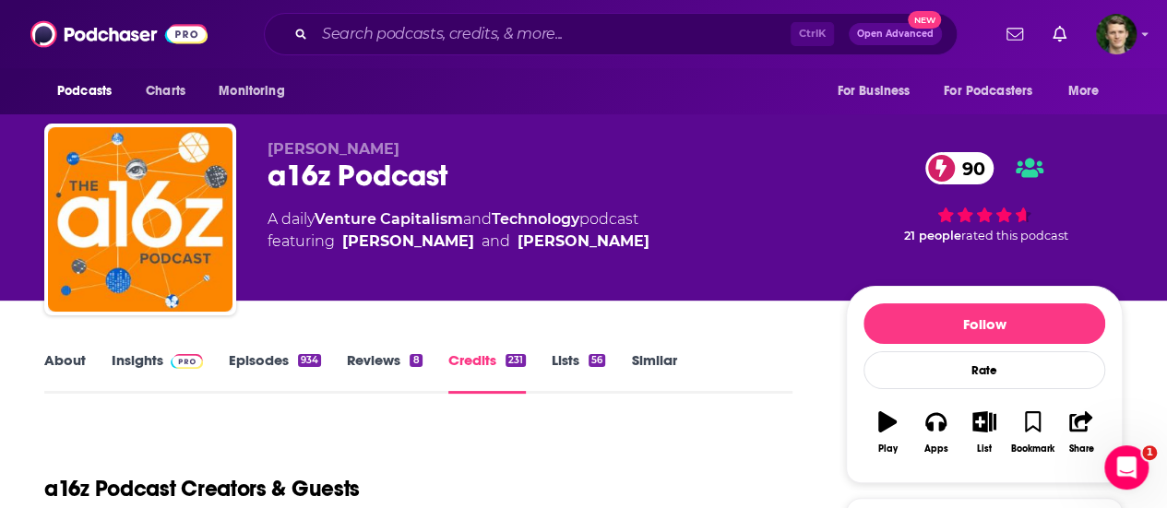
click at [131, 363] on link "Insights" at bounding box center [157, 373] width 91 height 42
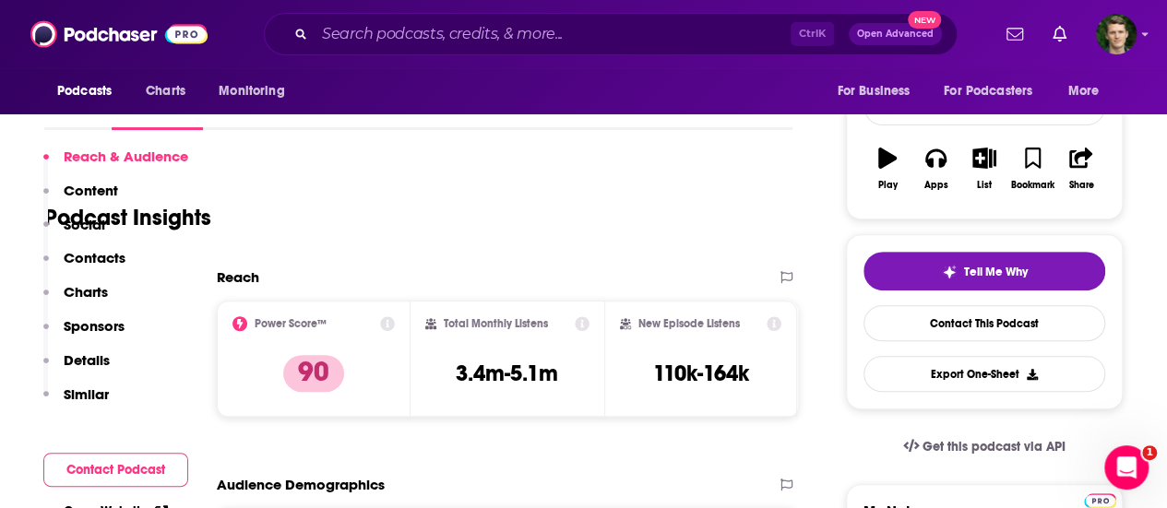
scroll to position [410, 0]
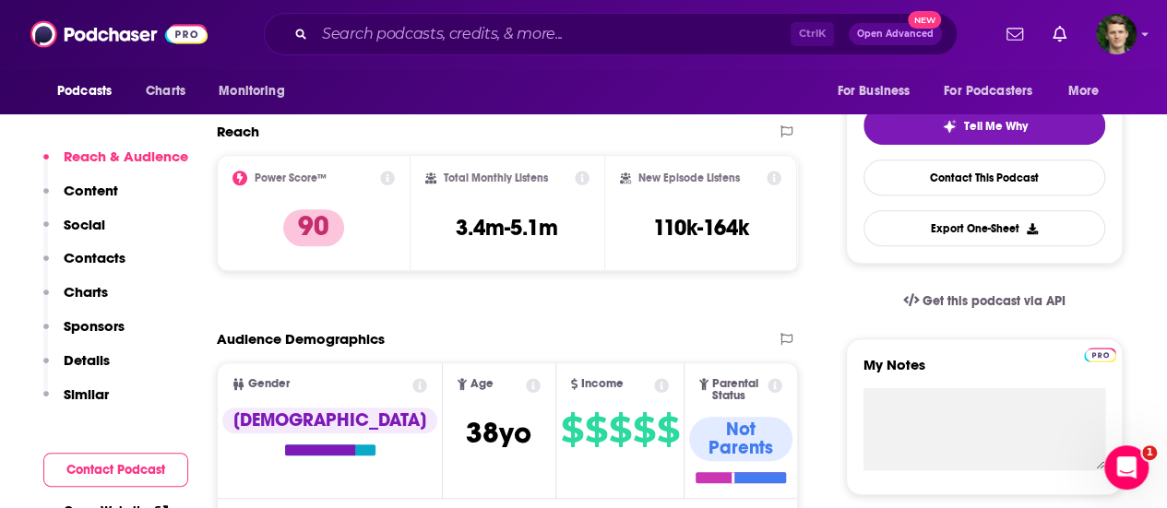
click at [74, 263] on p "Contacts" at bounding box center [95, 258] width 62 height 18
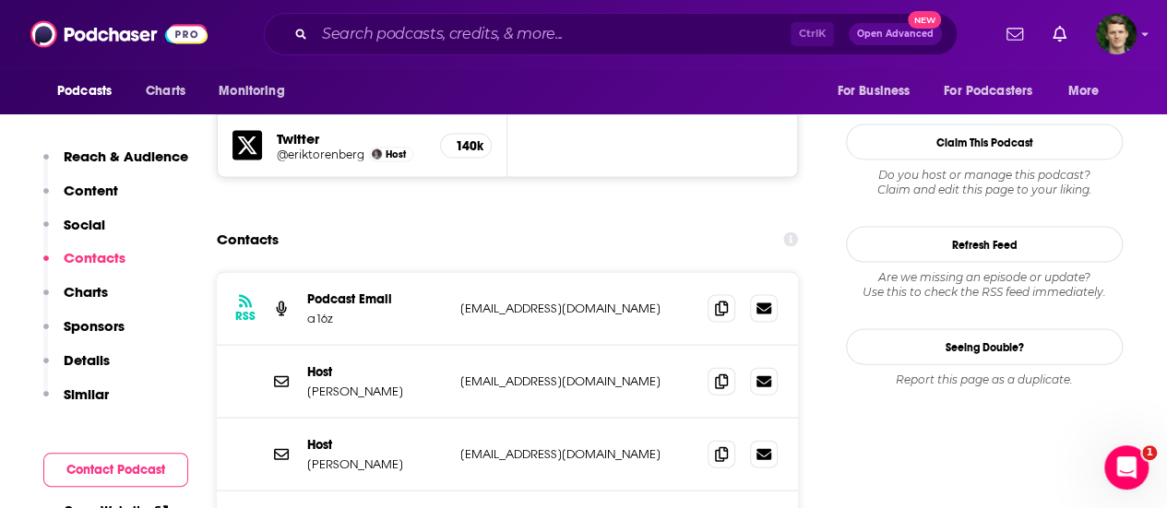
scroll to position [1831, 0]
drag, startPoint x: 569, startPoint y: 273, endPoint x: 460, endPoint y: 281, distance: 109.2
click at [460, 373] on p "[EMAIL_ADDRESS][DOMAIN_NAME]" at bounding box center [576, 381] width 233 height 16
copy p "[EMAIL_ADDRESS][DOMAIN_NAME]"
drag, startPoint x: 461, startPoint y: 350, endPoint x: 617, endPoint y: 355, distance: 156.0
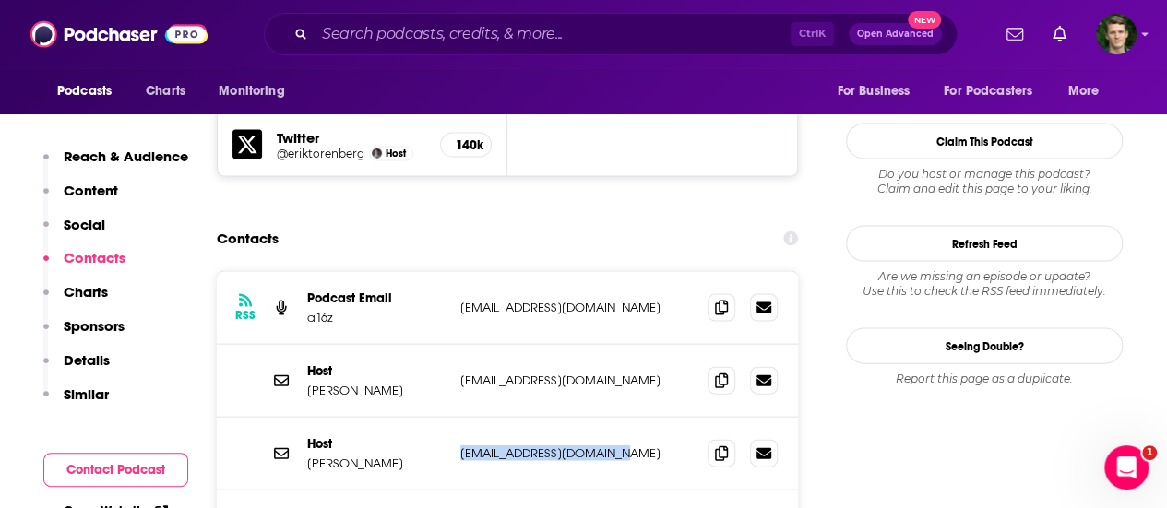
click at [617, 446] on p "[EMAIL_ADDRESS][DOMAIN_NAME]" at bounding box center [576, 454] width 233 height 16
copy p "[EMAIL_ADDRESS][DOMAIN_NAME]"
